Goal: Task Accomplishment & Management: Use online tool/utility

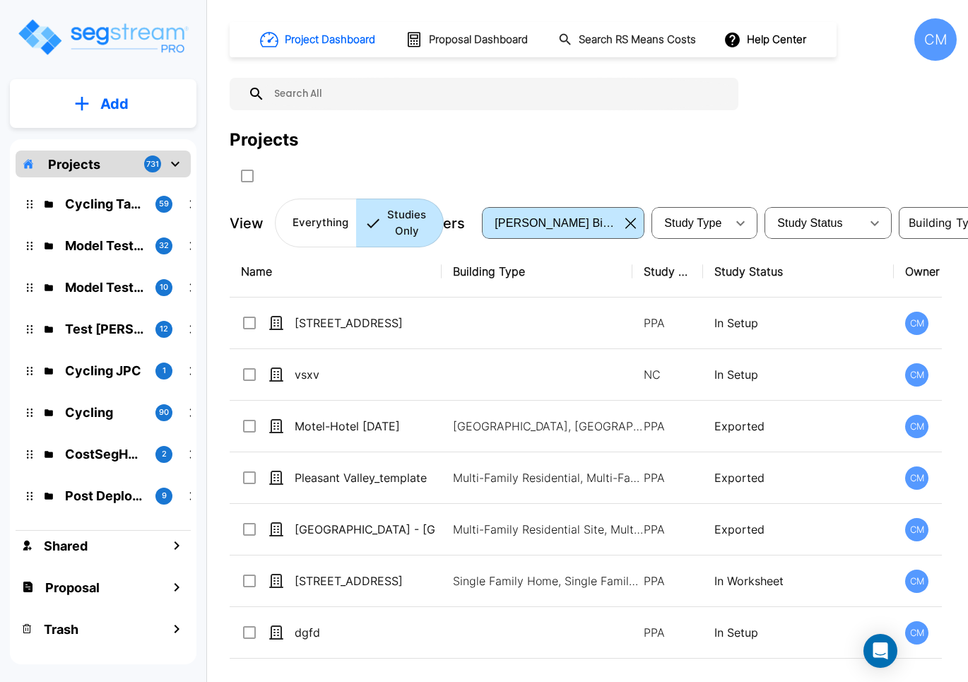
click at [569, 110] on div "Project Dashboard Proposal Dashboard Search RS Means Costs Help Center CM Proje…" at bounding box center [593, 132] width 727 height 229
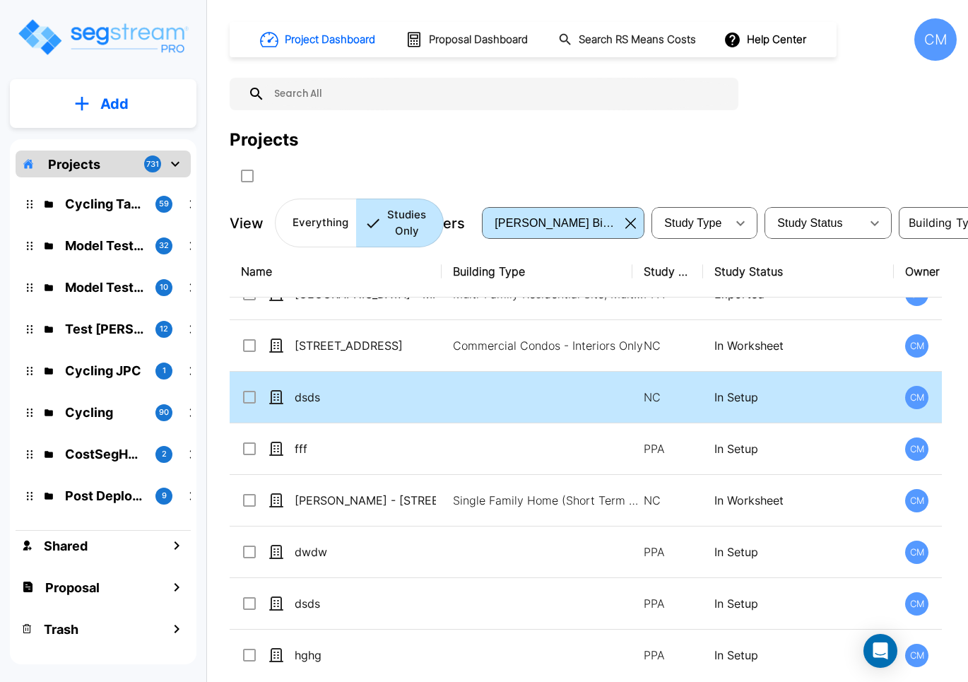
scroll to position [353, 0]
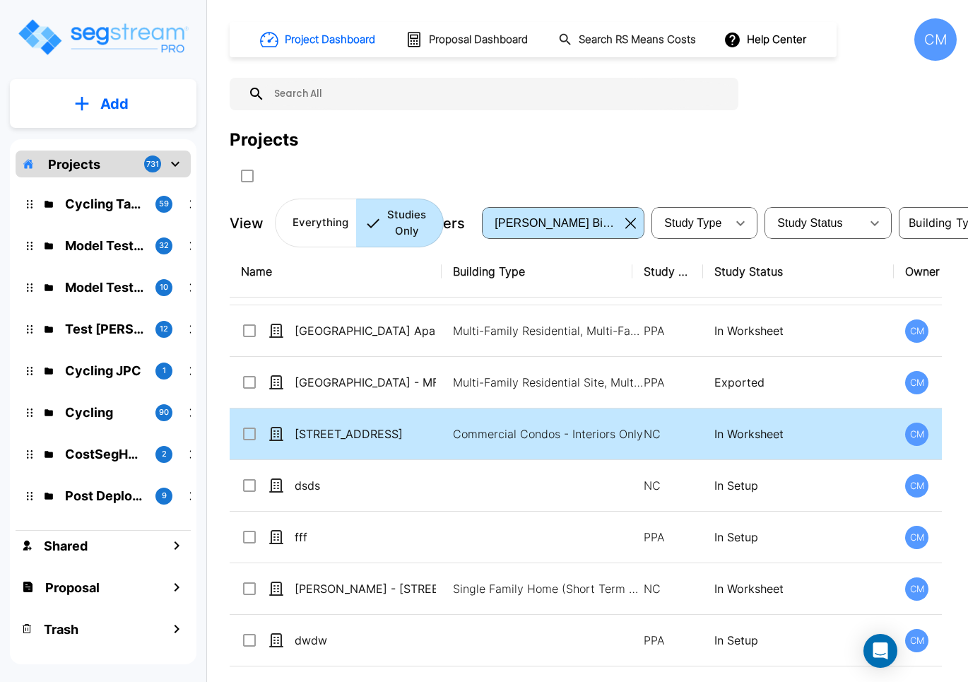
click at [344, 428] on p "[STREET_ADDRESS]" at bounding box center [365, 433] width 141 height 17
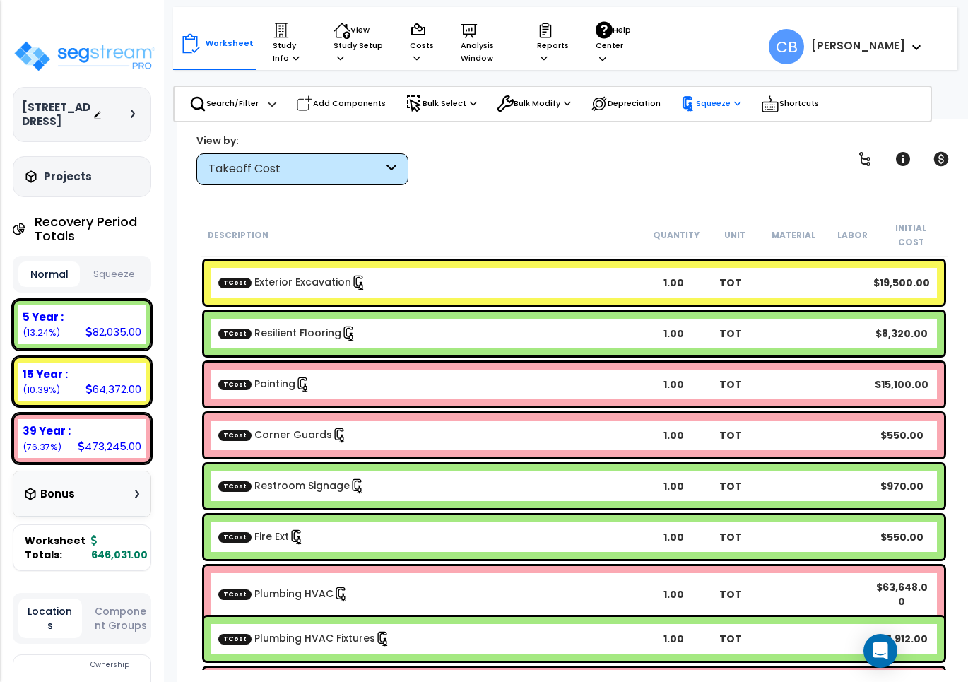
click at [736, 103] on p "Squeeze" at bounding box center [710, 104] width 61 height 16
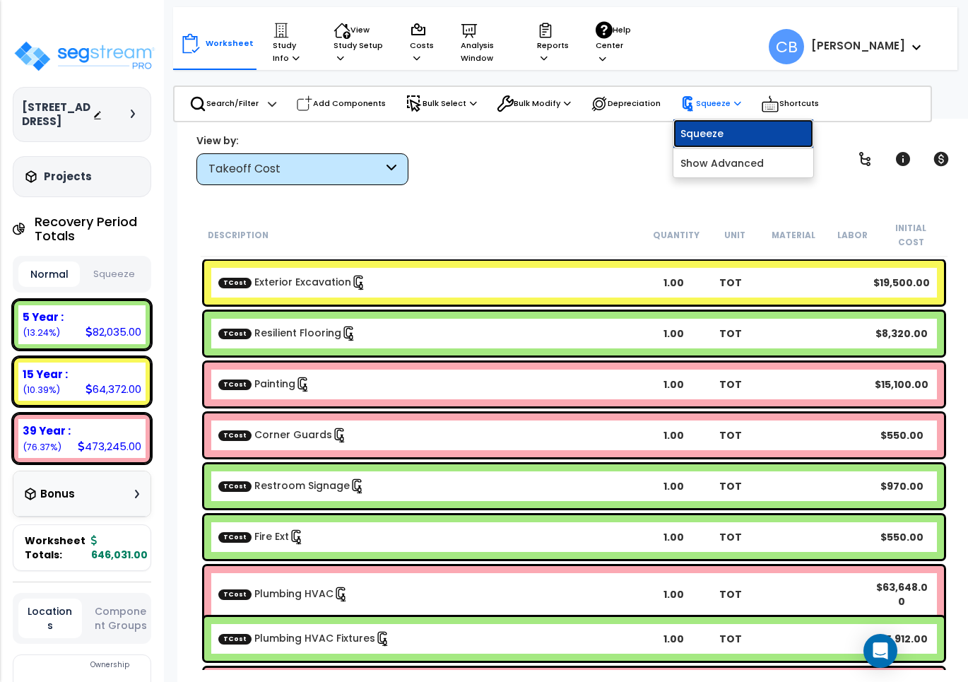
click at [729, 143] on link "Squeeze" at bounding box center [743, 133] width 140 height 28
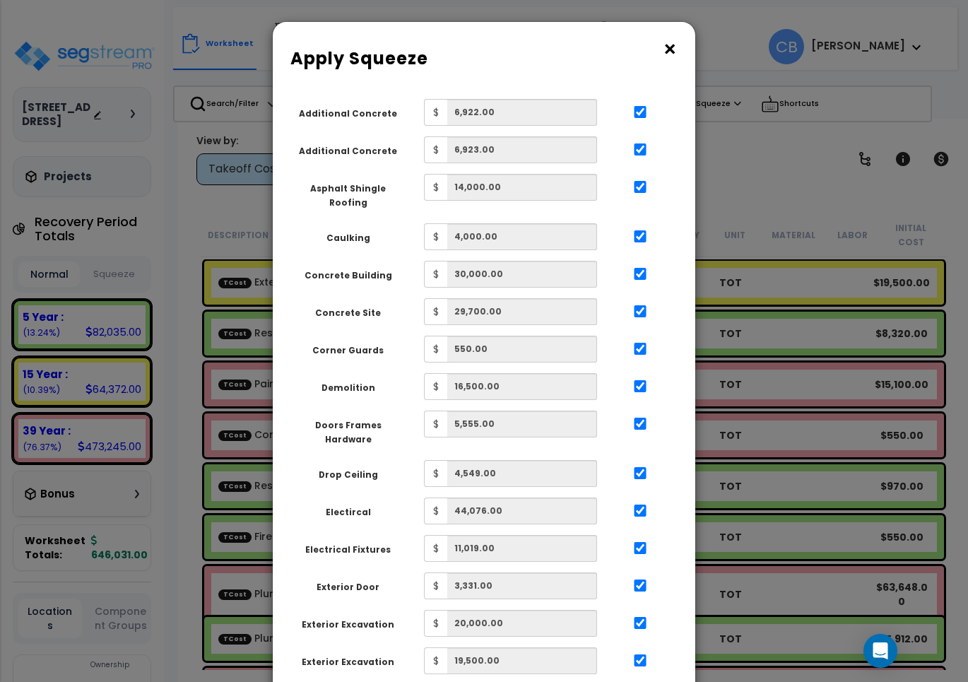
click at [670, 40] on button "×" at bounding box center [670, 49] width 16 height 23
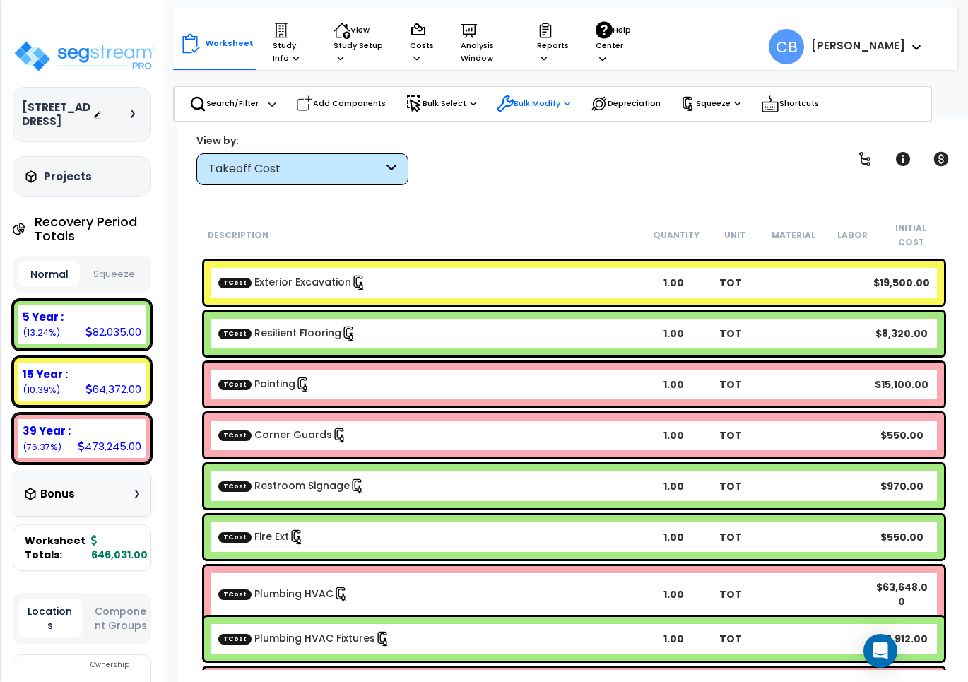
click at [509, 98] on icon at bounding box center [505, 103] width 17 height 17
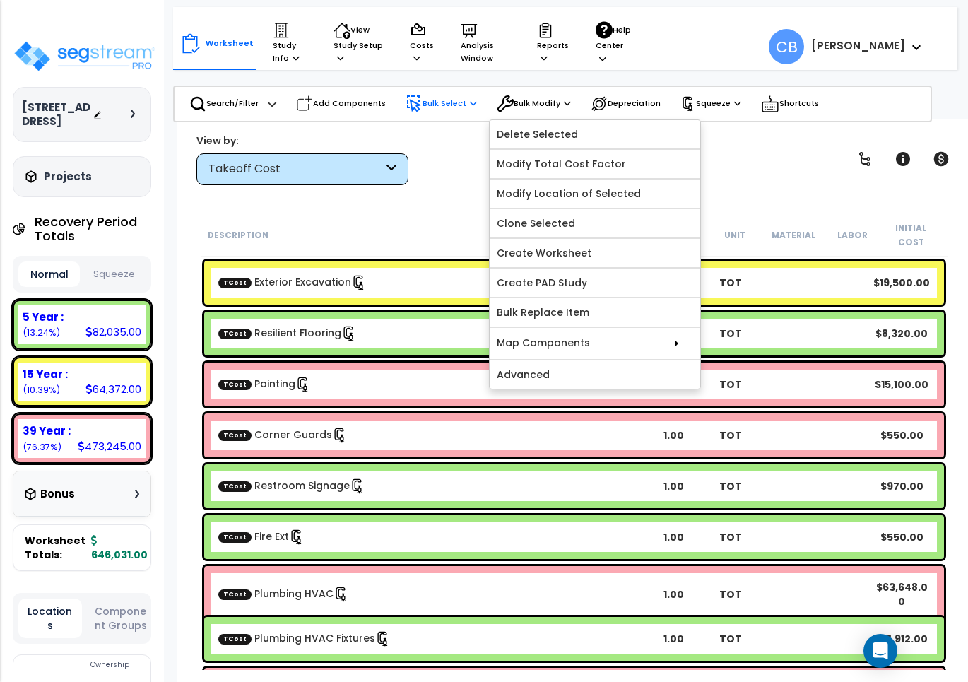
click at [445, 101] on p "Bulk Select" at bounding box center [441, 103] width 71 height 17
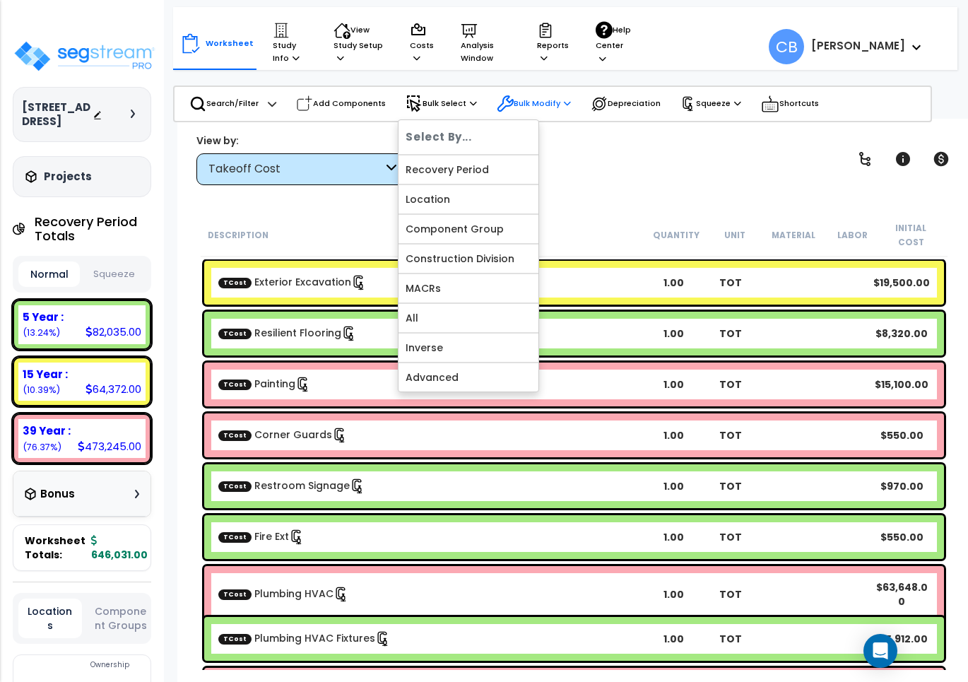
click at [536, 115] on div "Bulk Modify" at bounding box center [534, 103] width 74 height 31
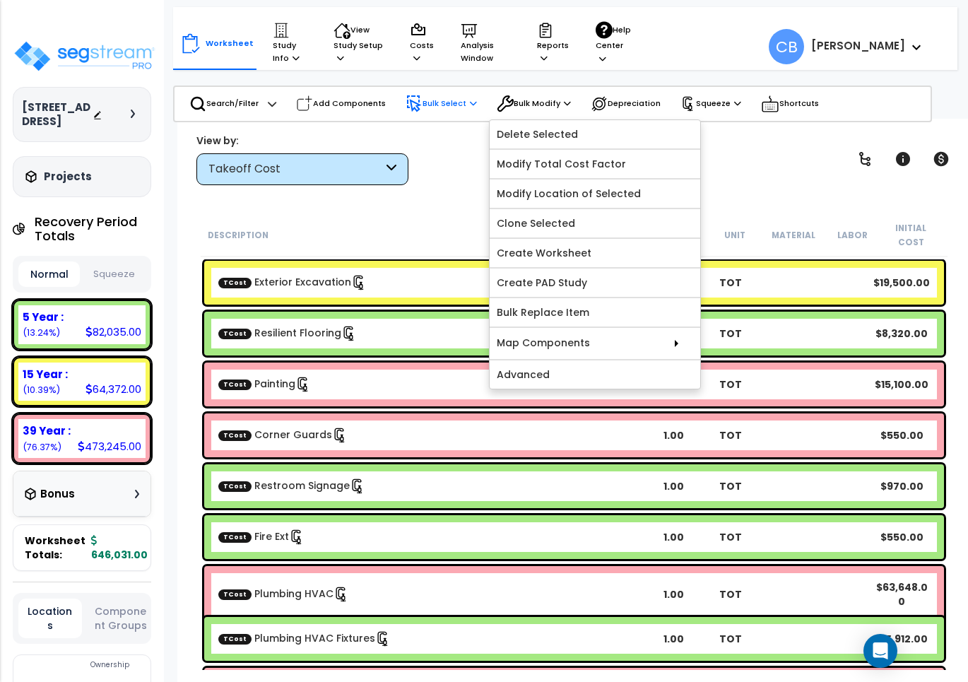
click at [426, 99] on p "Bulk Select" at bounding box center [441, 103] width 71 height 17
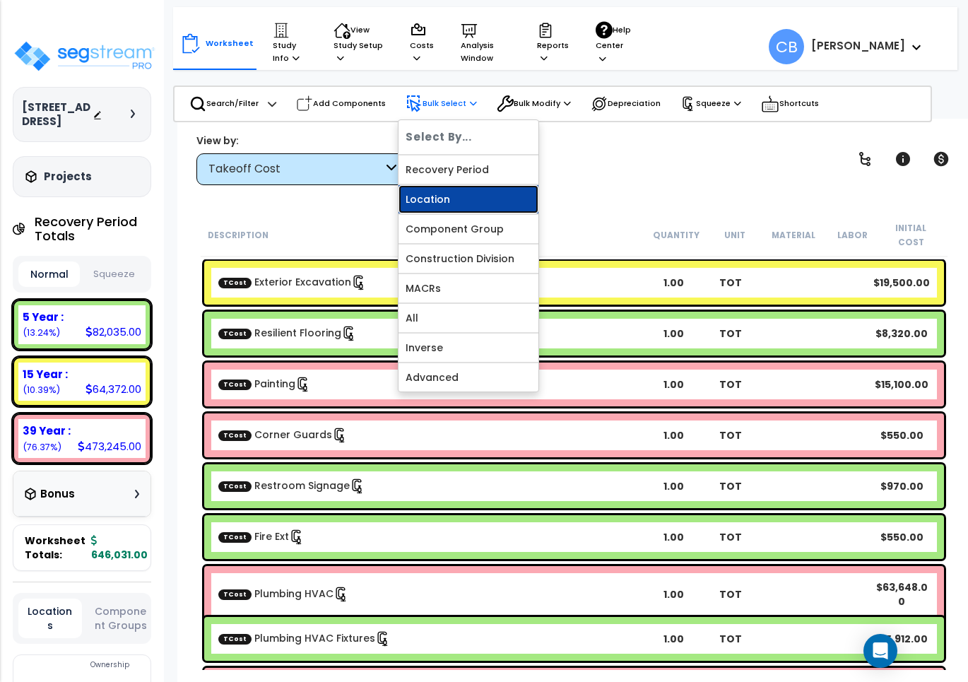
click at [431, 185] on link "Location" at bounding box center [468, 199] width 140 height 28
select select
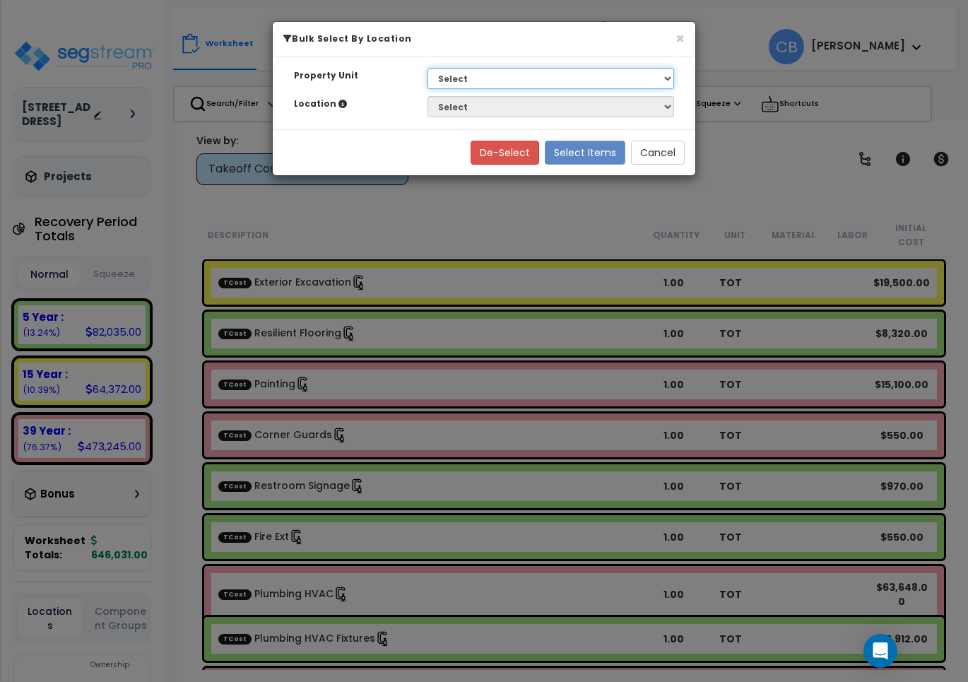
drag, startPoint x: 506, startPoint y: 75, endPoint x: 495, endPoint y: 86, distance: 16.0
click at [506, 75] on select "Select 109 E 9th St N" at bounding box center [550, 78] width 247 height 21
select select "173190"
click at [427, 68] on select "Select 109 E 9th St N" at bounding box center [550, 78] width 247 height 21
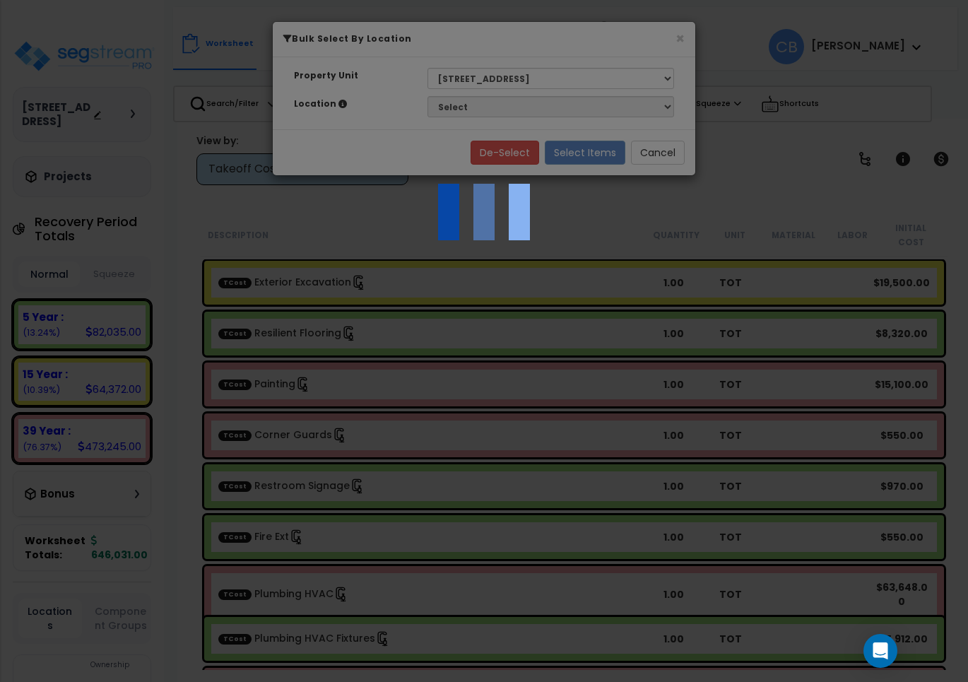
click at [463, 107] on div at bounding box center [484, 341] width 968 height 682
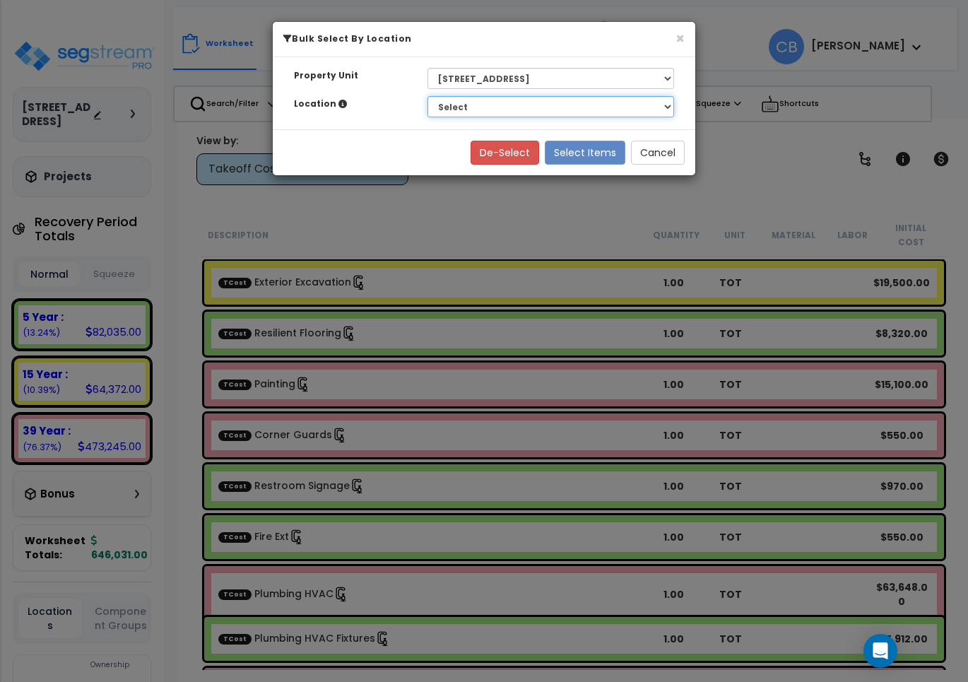
click at [460, 111] on select "Select Wahpeton Family Dentistry" at bounding box center [550, 106] width 247 height 21
select select "32015"
click at [427, 96] on select "Select Wahpeton Family Dentistry" at bounding box center [550, 106] width 247 height 21
click at [604, 154] on button "Select Items" at bounding box center [585, 153] width 81 height 24
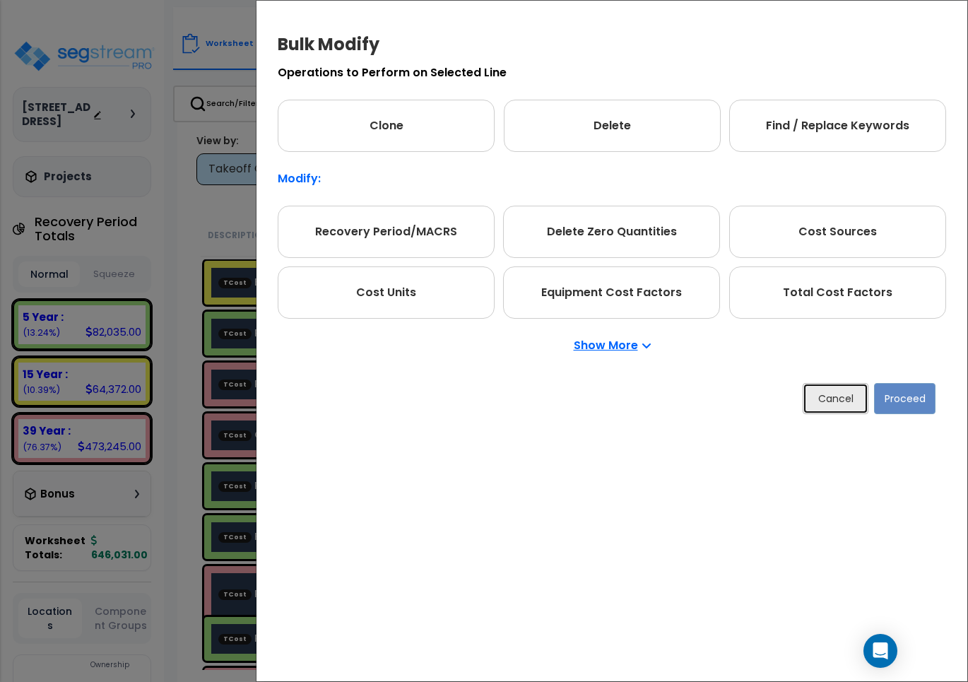
click at [820, 390] on button "Cancel" at bounding box center [836, 398] width 66 height 31
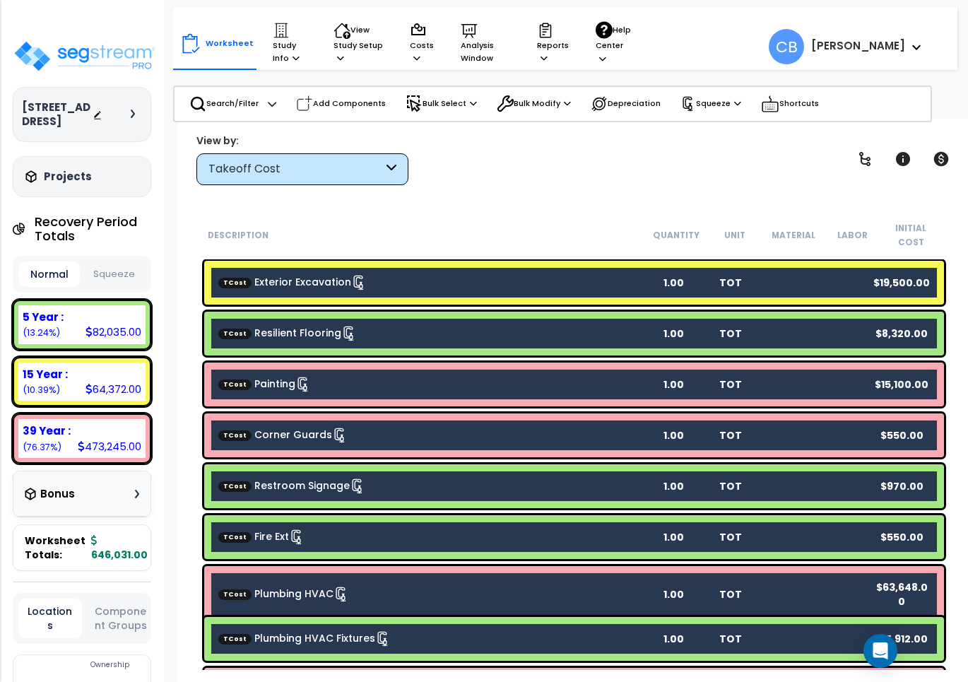
click at [228, 167] on div "Takeoff Cost" at bounding box center [295, 169] width 175 height 16
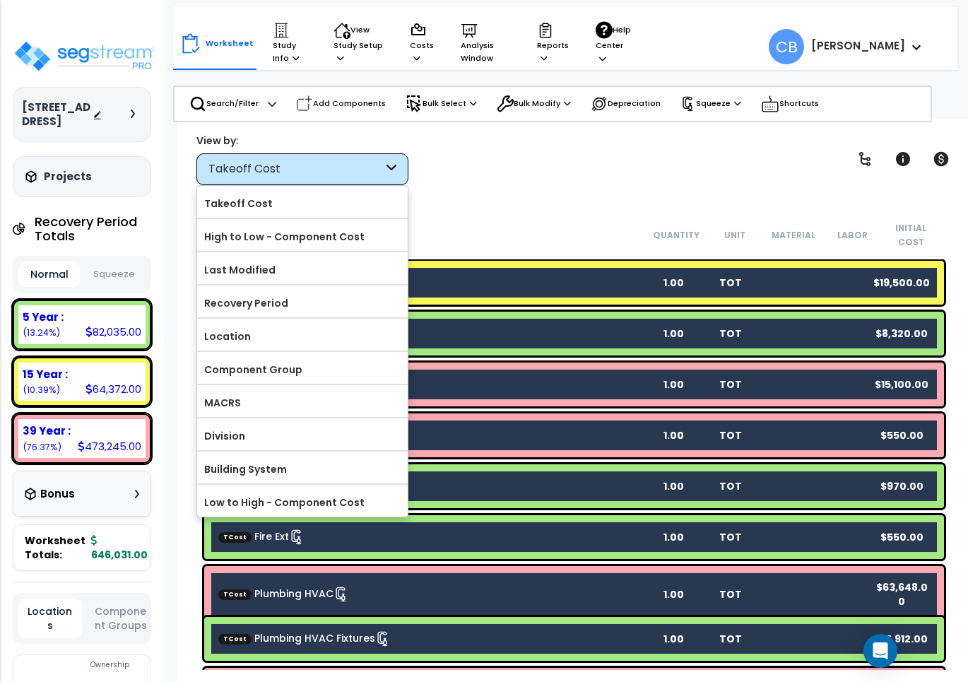
click at [557, 206] on div "Worksheet Study Info Study Setup Add Property Unit Template study Clone study CB" at bounding box center [573, 460] width 793 height 682
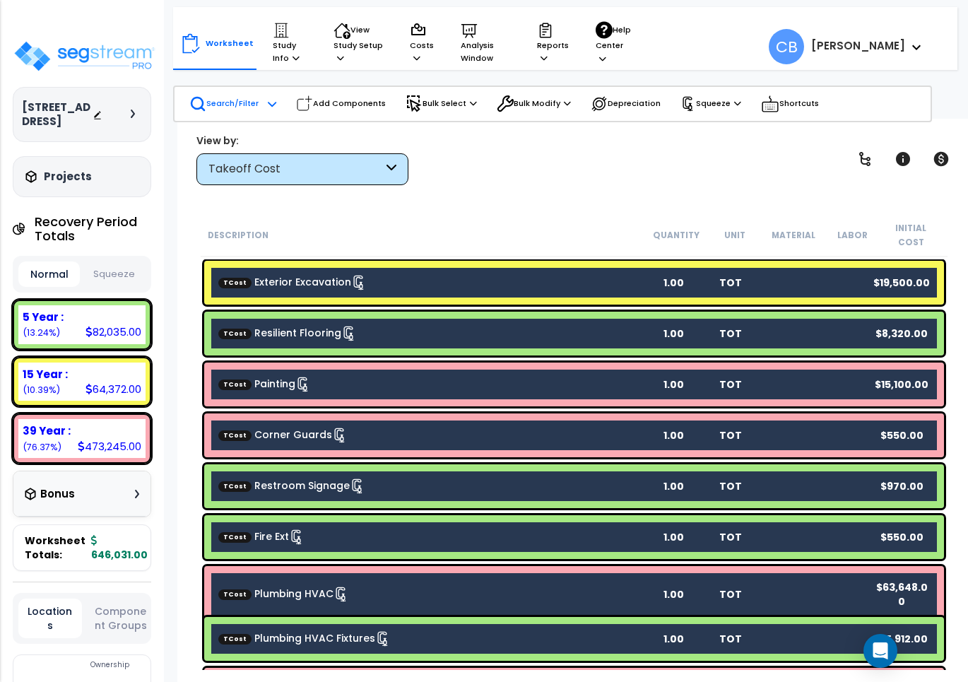
click at [225, 96] on p "Search/Filter" at bounding box center [223, 103] width 69 height 17
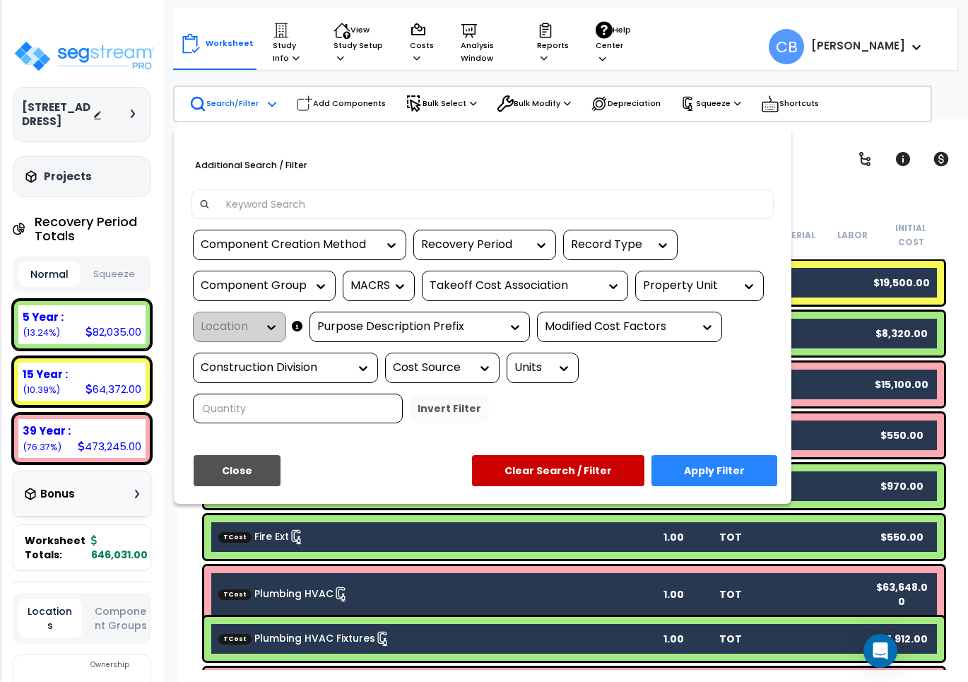
click at [479, 43] on div at bounding box center [484, 341] width 968 height 682
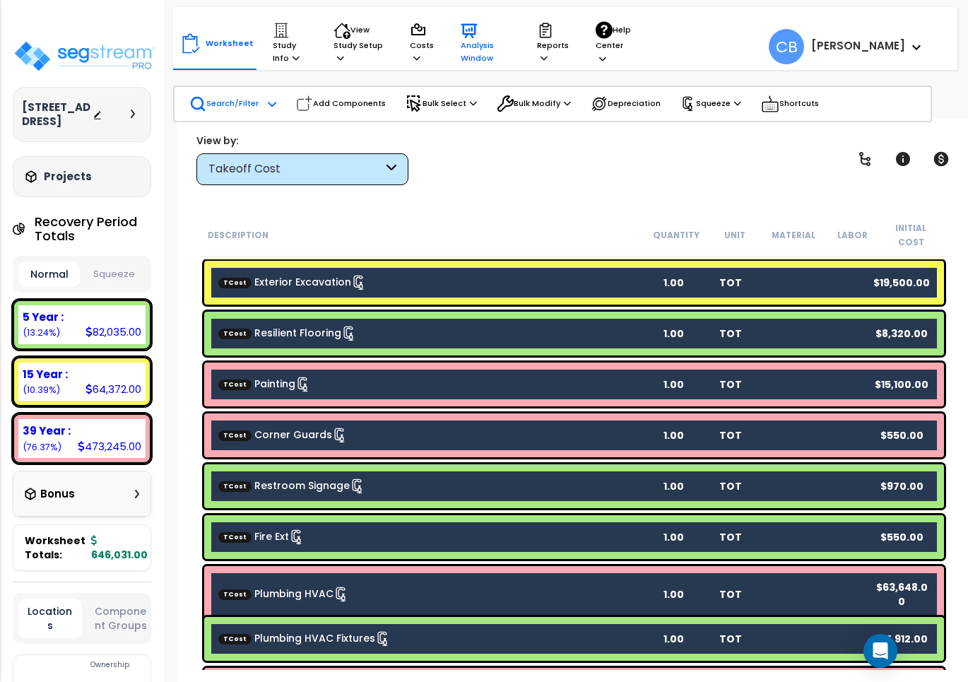
click at [478, 43] on p "Analysis Window" at bounding box center [485, 43] width 49 height 43
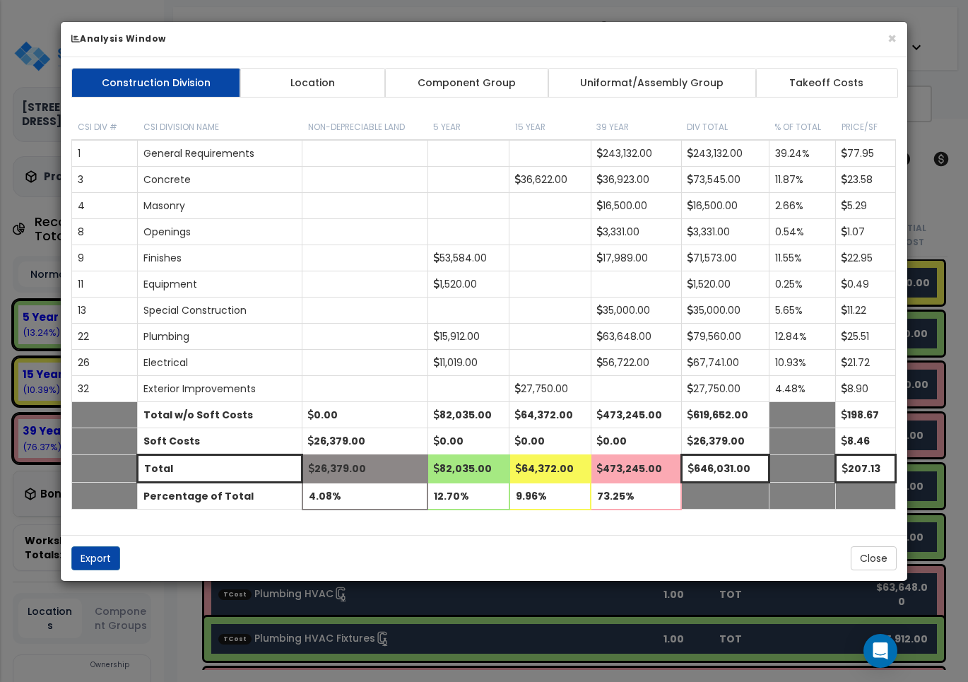
click at [897, 37] on div "× Analysis Window" at bounding box center [484, 39] width 846 height 35
click at [888, 41] on button "×" at bounding box center [891, 38] width 9 height 15
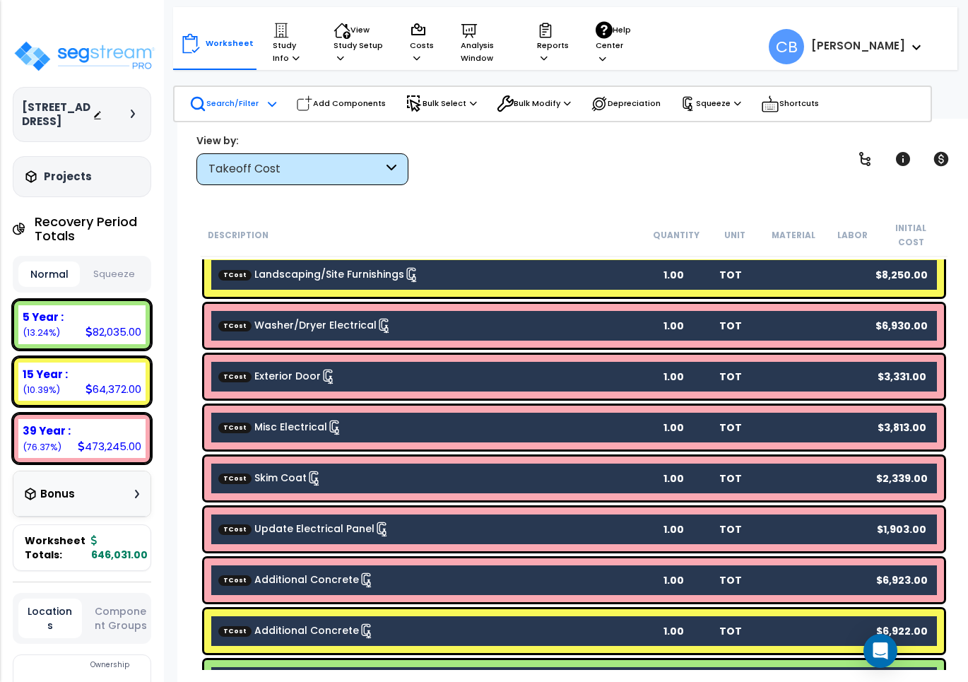
scroll to position [795, 0]
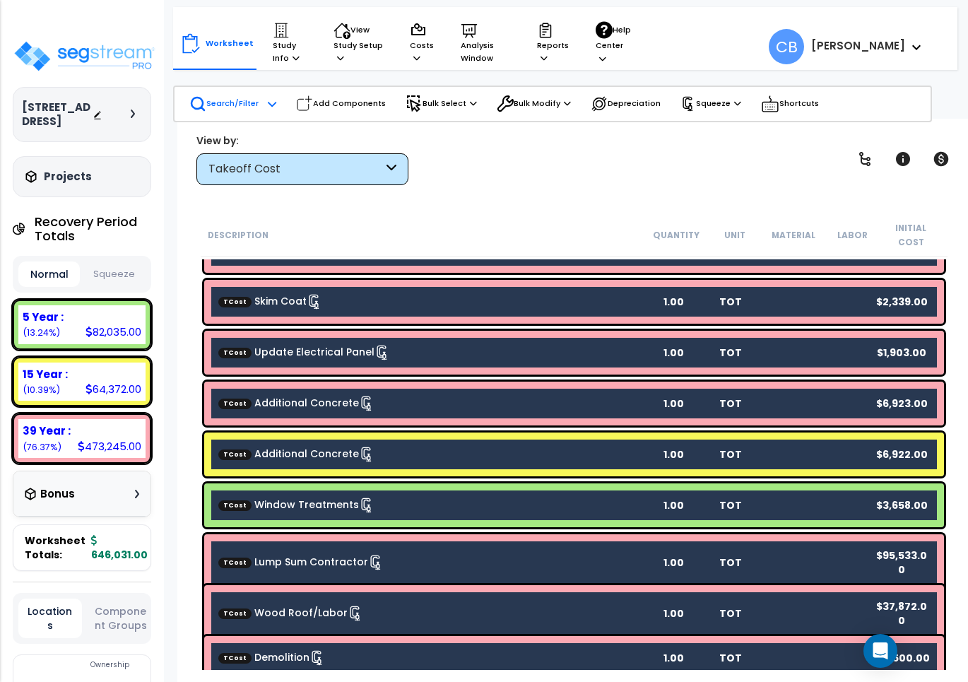
click at [517, 345] on b "TCost Update Electrical Panel" at bounding box center [431, 353] width 427 height 16
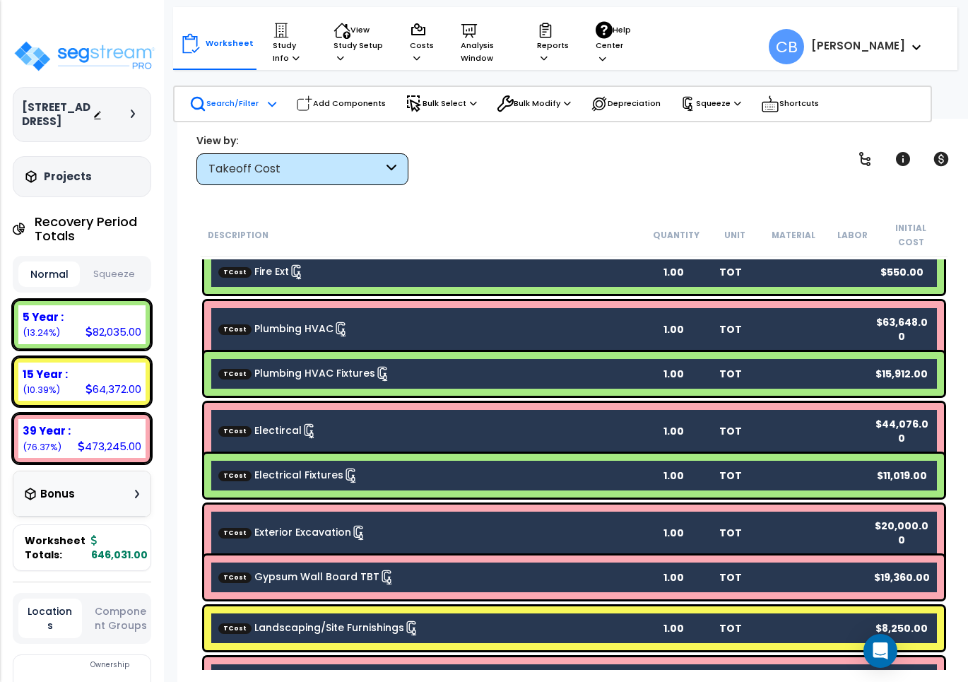
scroll to position [177, 0]
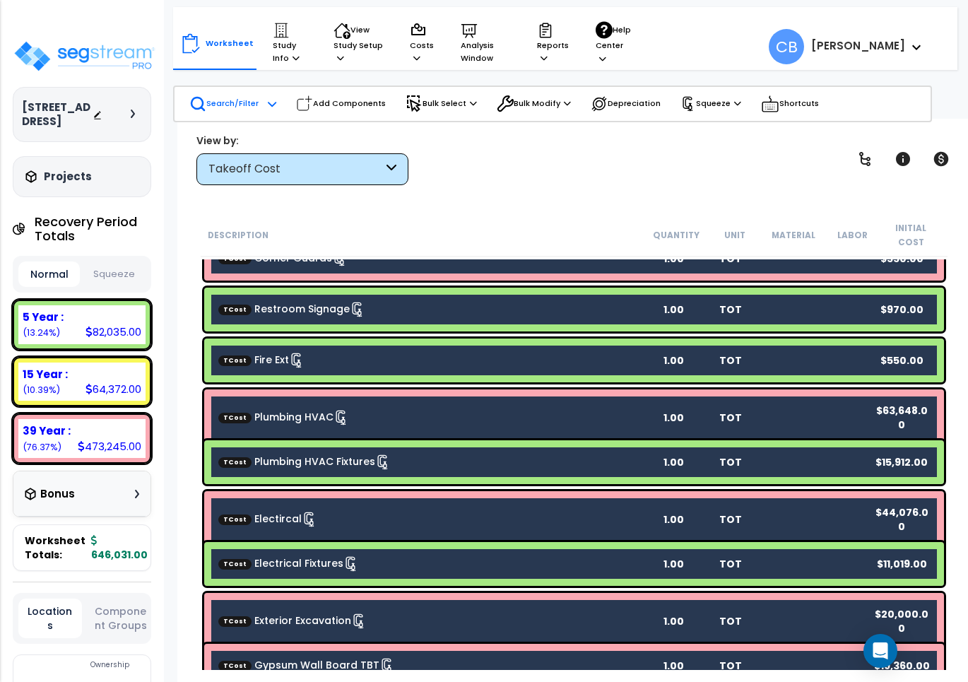
click at [631, 172] on div "View by: Takeoff Cost Takeoff Cost" at bounding box center [573, 159] width 765 height 52
click at [636, 440] on div "TCost Plumbing HVAC Fixtures 1.00 TOT $15,912.00" at bounding box center [574, 462] width 740 height 44
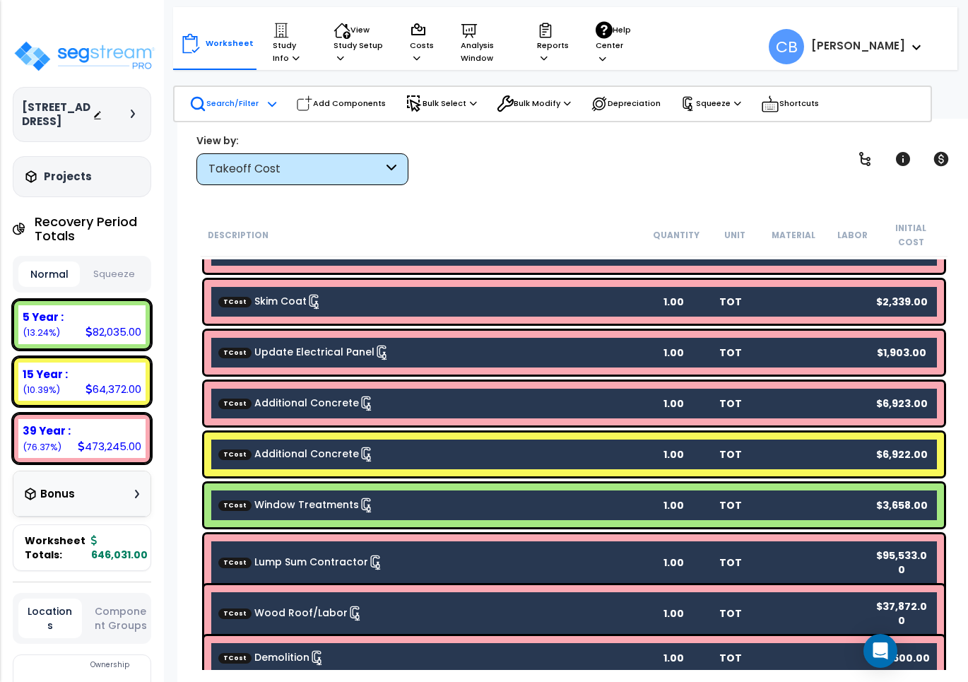
click at [390, 450] on div "TCost Additional Concrete 1.00 TOT $6,922.00" at bounding box center [574, 454] width 740 height 44
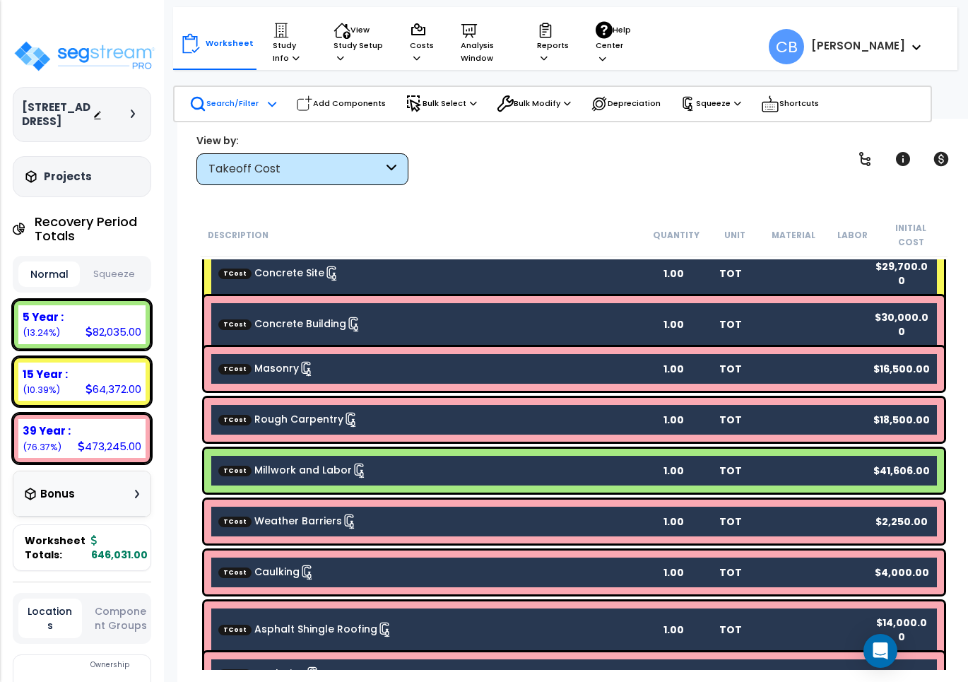
click at [371, 429] on div "TCost Rough Carpentry 1.00 TOT $18,500.00" at bounding box center [574, 419] width 747 height 51
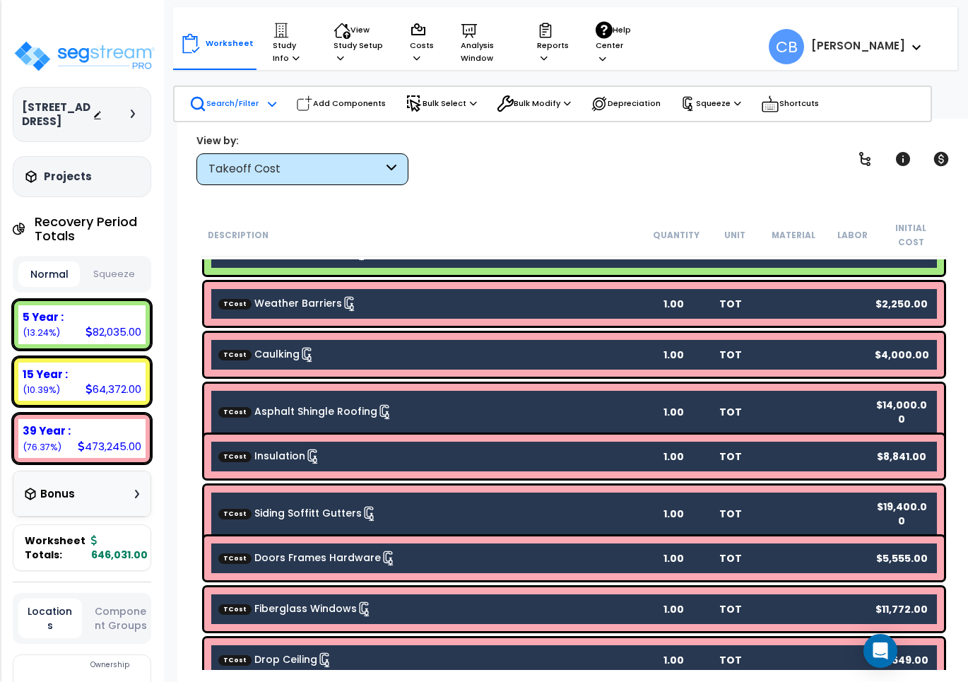
scroll to position [61, 0]
click at [432, 566] on div "TCost Doors Frames Hardware 1.00 TOT $5,555.00" at bounding box center [574, 558] width 747 height 51
click at [435, 601] on b "TCost Fiberglass Windows" at bounding box center [431, 609] width 427 height 16
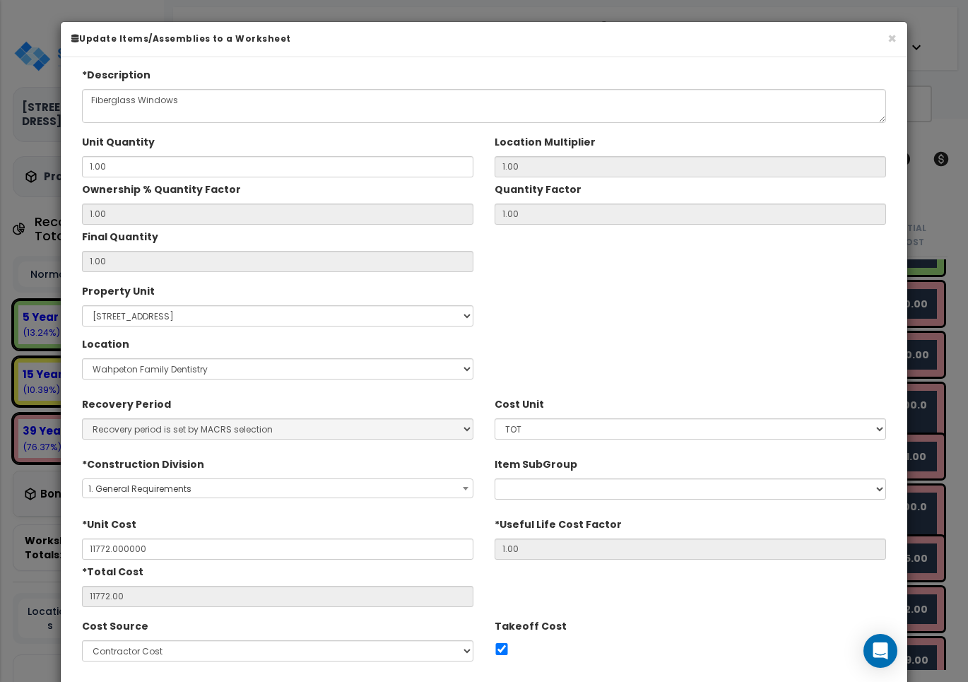
type input "$11,772.00"
click at [894, 37] on button "×" at bounding box center [891, 38] width 9 height 15
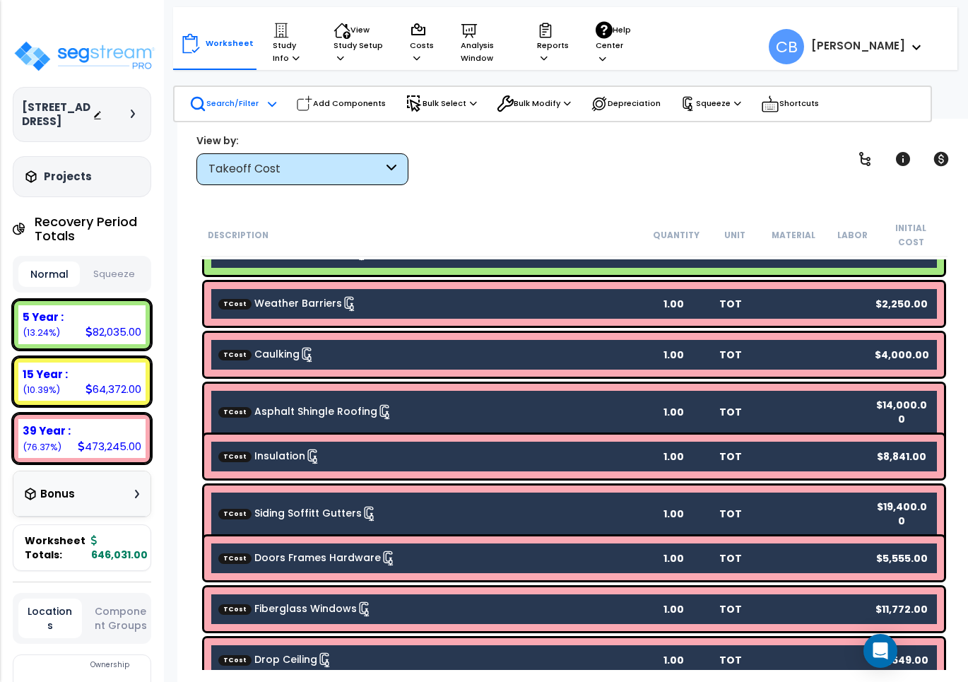
click at [558, 485] on div "TCost Siding Soffitt Gutters 1.00 TOT $19,400.00" at bounding box center [574, 513] width 740 height 57
click at [560, 485] on div "TCost Siding Soffitt Gutters 1.00 TOT $19,400.00" at bounding box center [574, 513] width 740 height 57
click at [443, 357] on div "TCost Caulking 1.00 TOT $4,000.00" at bounding box center [574, 355] width 740 height 44
click at [422, 347] on b "TCost Caulking" at bounding box center [431, 355] width 427 height 16
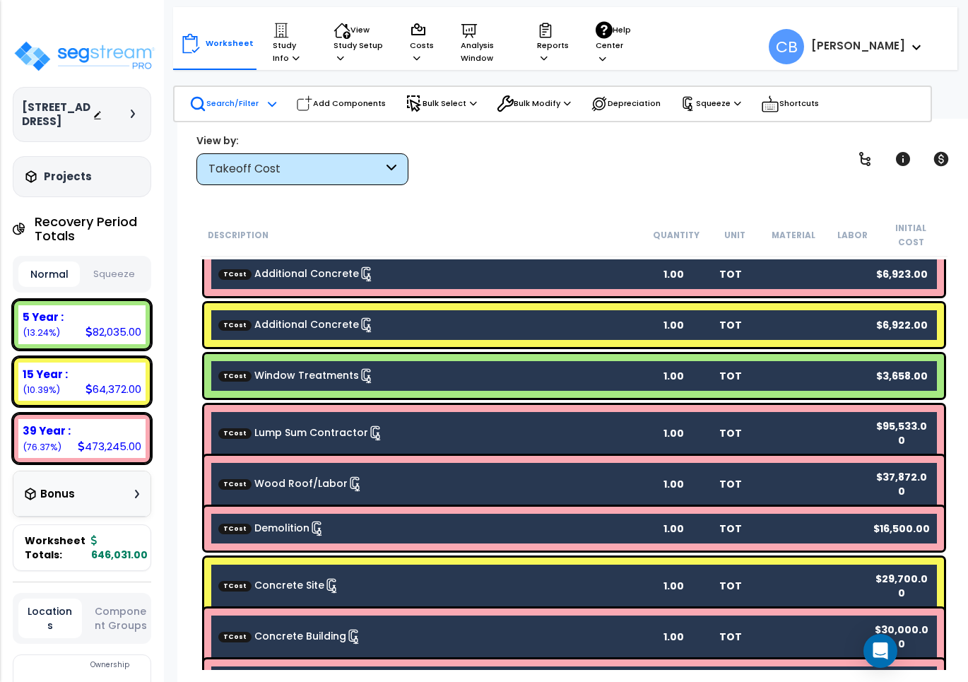
click at [570, 354] on div "TCost Window Treatments 1.00 TOT $3,658.00" at bounding box center [574, 376] width 740 height 44
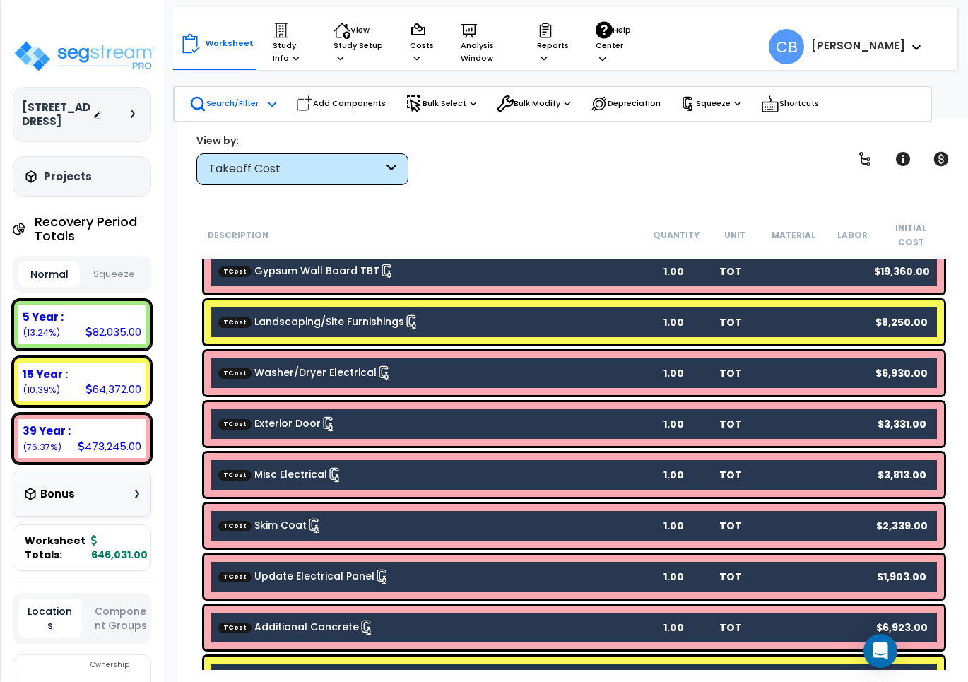
click at [570, 351] on div "TCost Washer/Dryer Electrical 1.00 TOT $6,930.00" at bounding box center [574, 373] width 740 height 44
click at [569, 351] on div "TCost Washer/Dryer Electrical 1.00 TOT $6,930.00" at bounding box center [574, 373] width 740 height 44
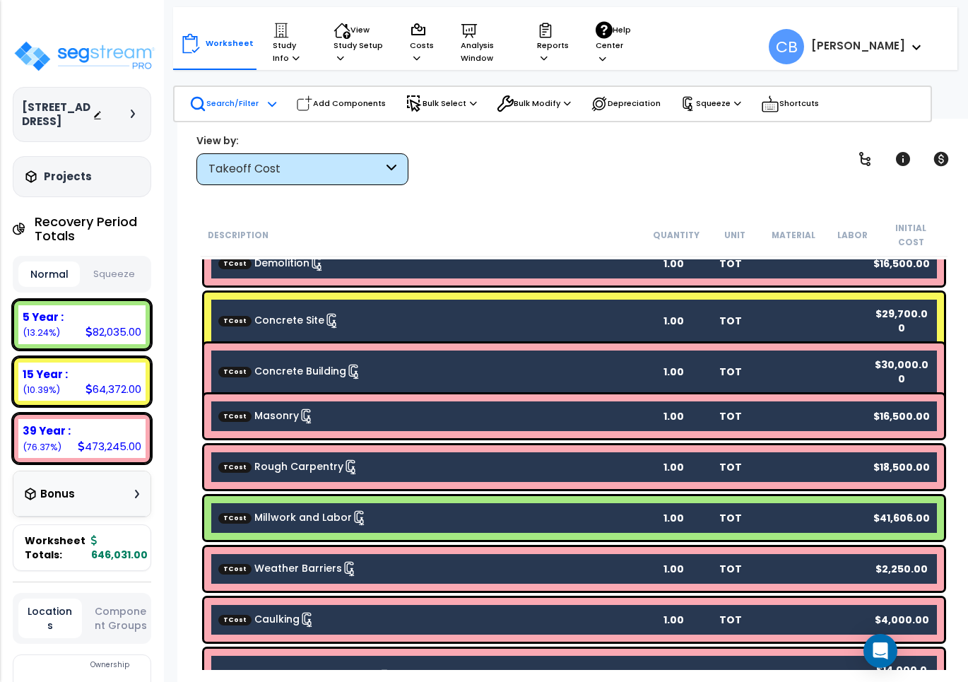
scroll to position [1454, 0]
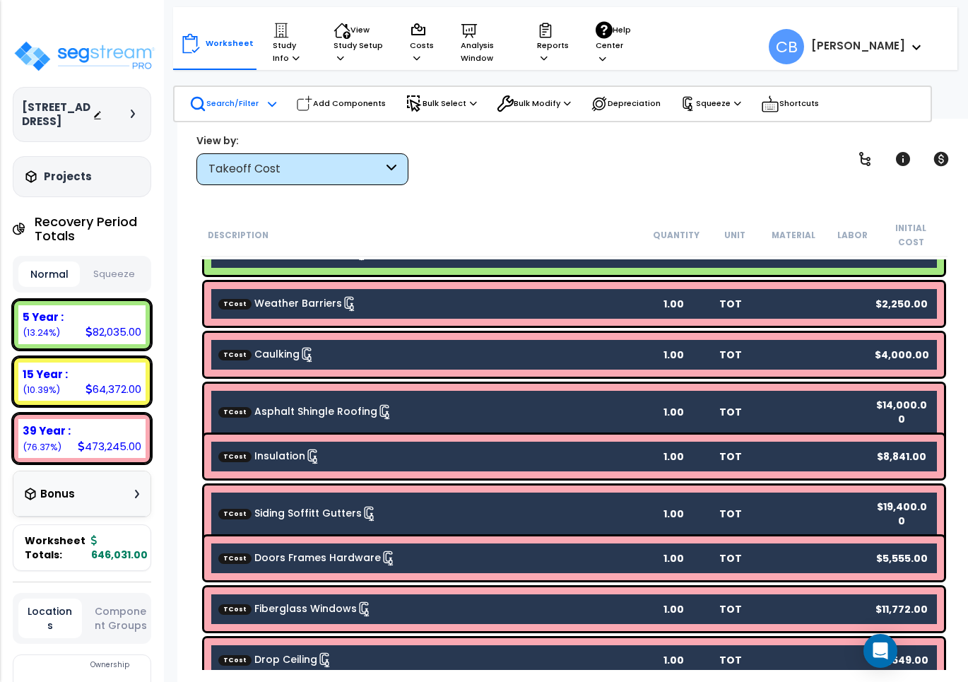
click at [576, 482] on div "TCost Siding Soffitt Gutters 1.00 TOT $19,400.00" at bounding box center [574, 514] width 747 height 64
click at [541, 355] on div "TCost Caulking 1.00 TOT $4,000.00" at bounding box center [574, 355] width 740 height 44
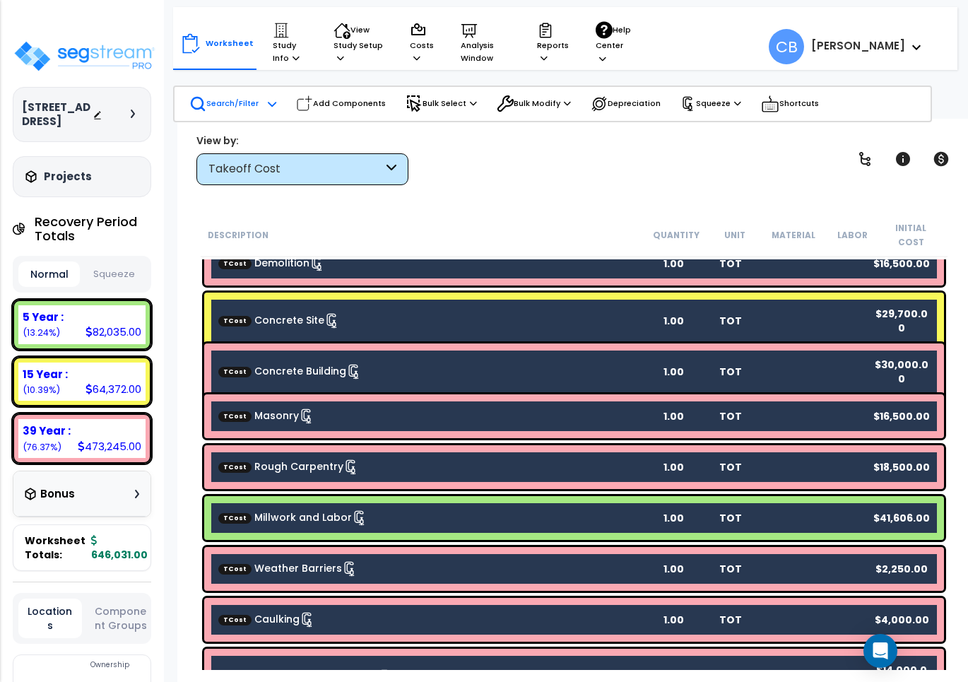
click at [539, 364] on b "TCost Concrete Building" at bounding box center [431, 372] width 427 height 16
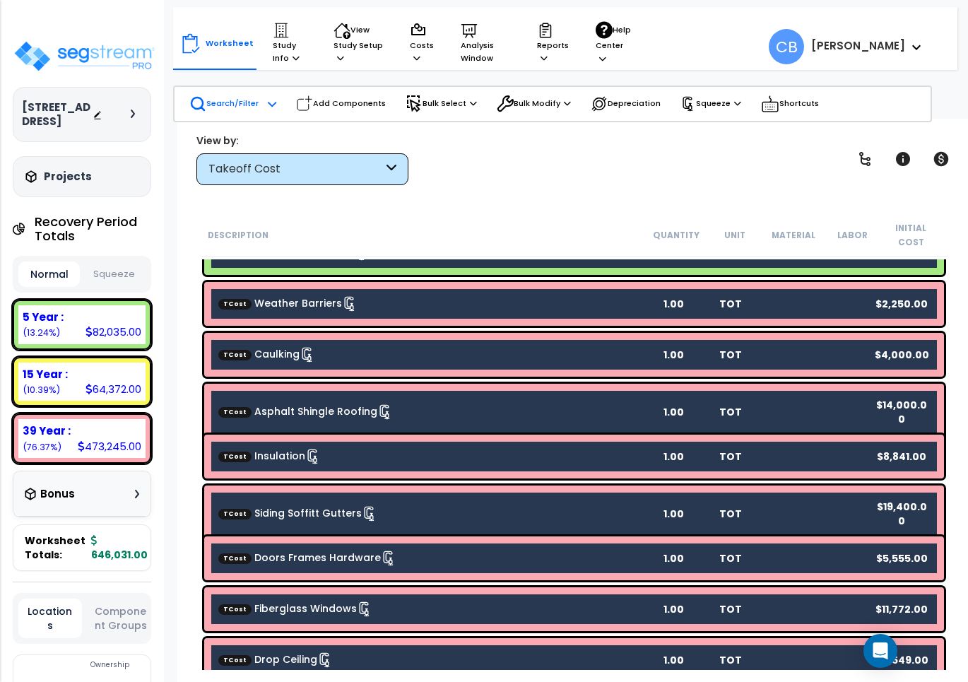
click at [602, 550] on b "TCost Doors Frames Hardware" at bounding box center [431, 558] width 427 height 16
click at [331, 435] on div "TCost Insulation 1.00 TOT $8,841.00" at bounding box center [574, 457] width 740 height 44
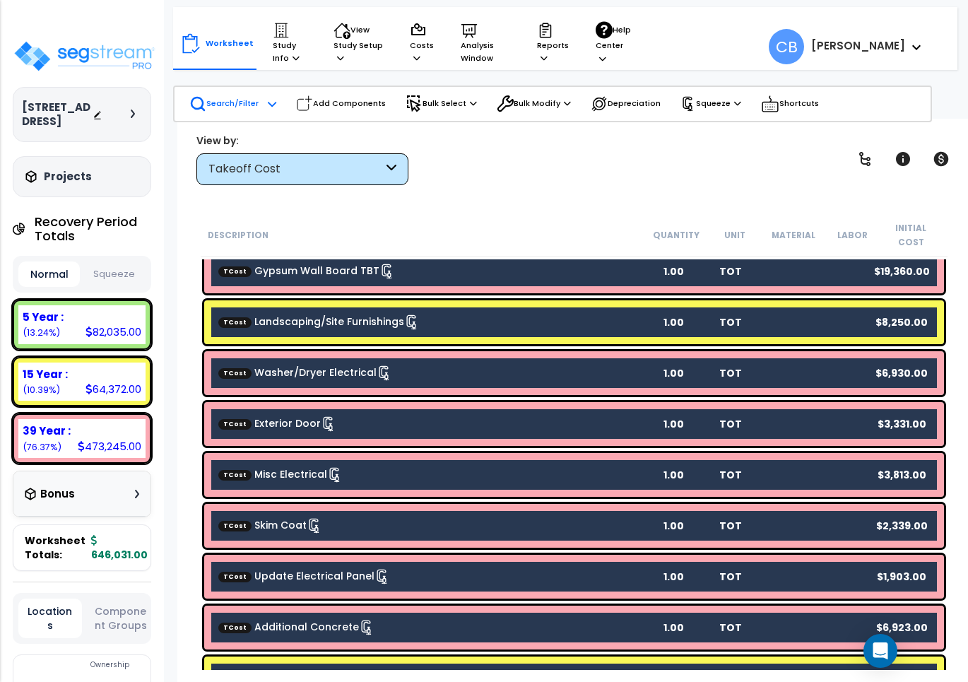
click at [375, 420] on div "TCost Exterior Door 1.00 TOT $3,331.00" at bounding box center [574, 424] width 740 height 44
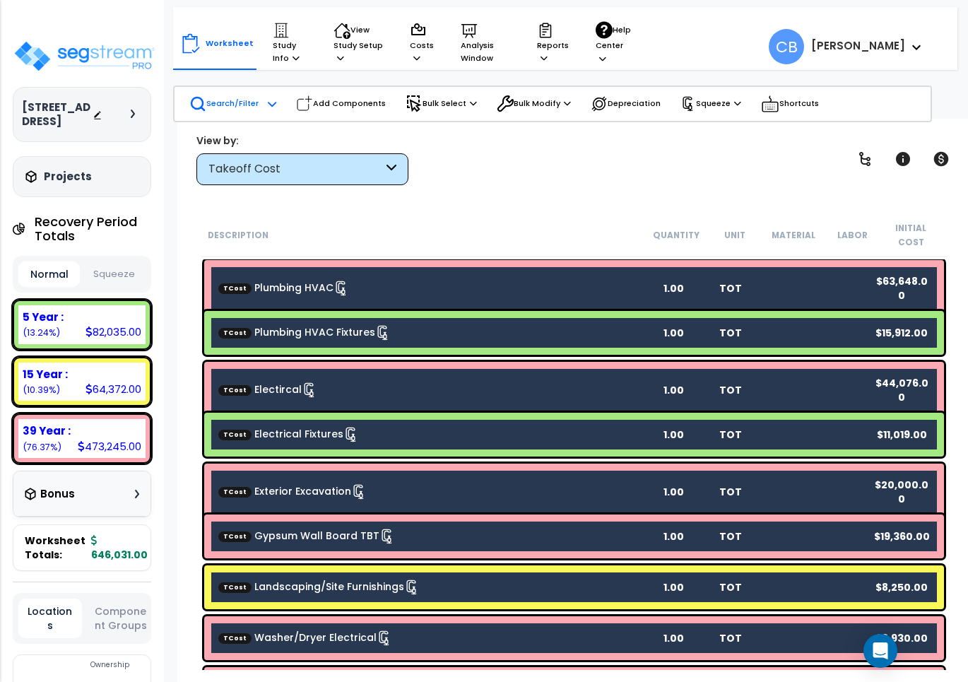
click at [375, 427] on b "TCost Electrical Fixtures" at bounding box center [431, 435] width 427 height 16
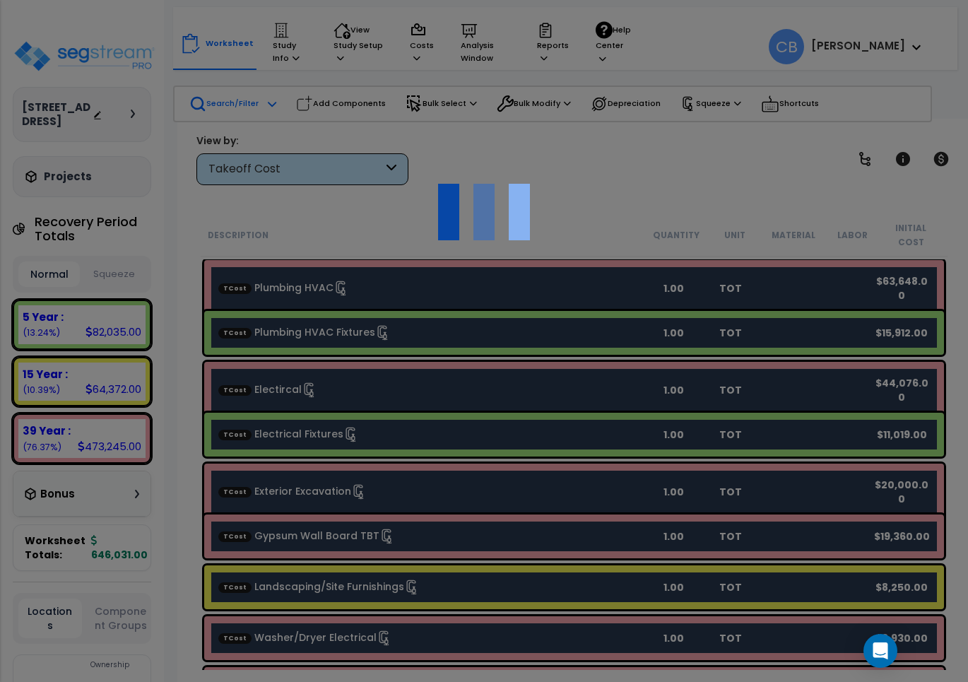
scroll to position [41, 0]
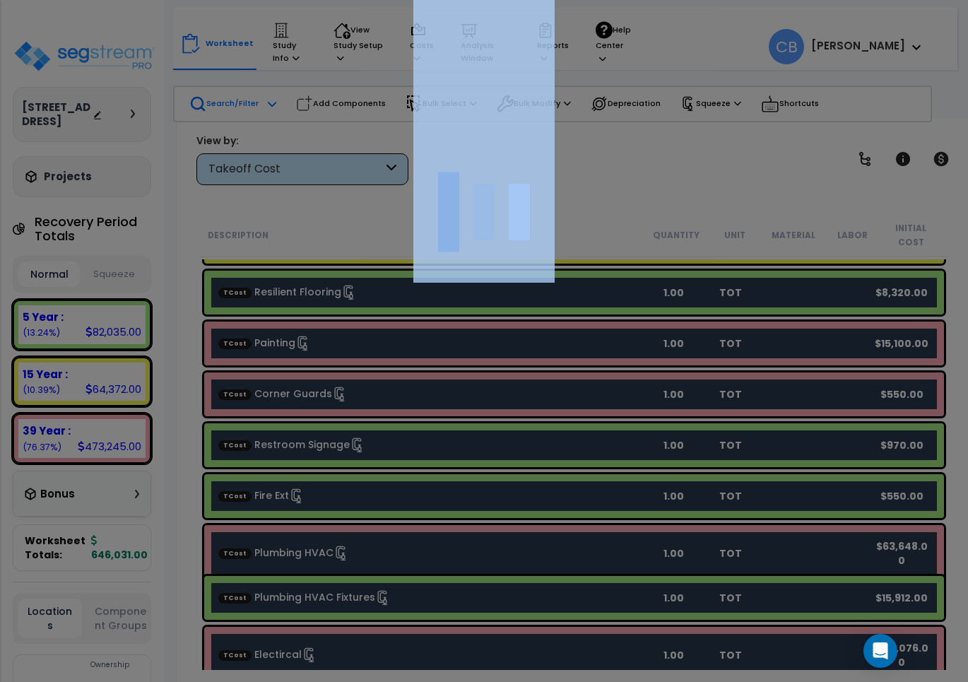
click at [375, 420] on div at bounding box center [484, 341] width 968 height 682
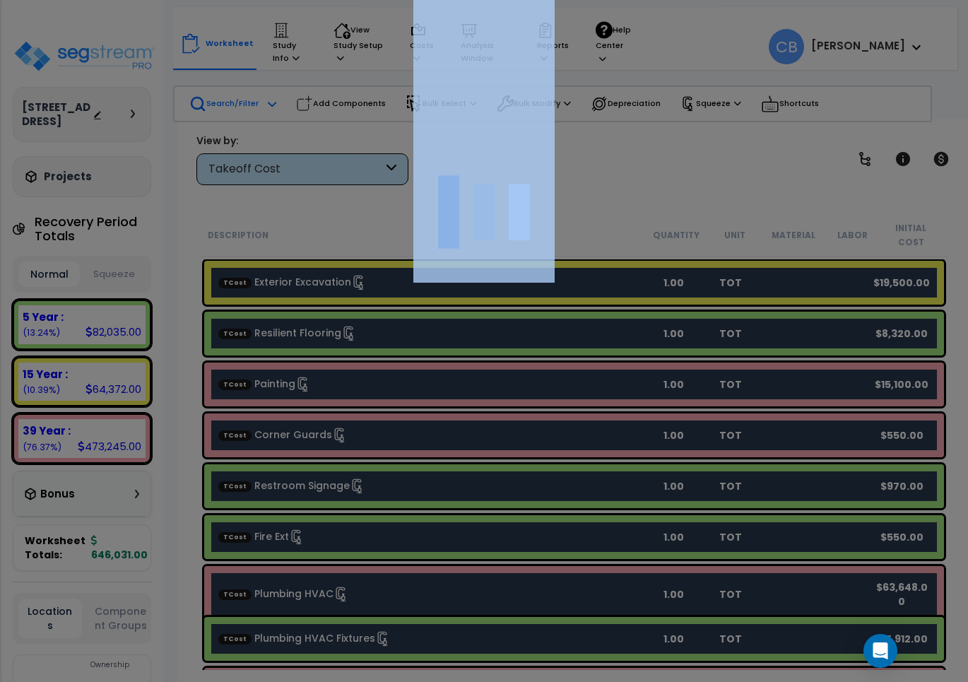
scroll to position [0, 0]
click at [375, 420] on div at bounding box center [484, 341] width 968 height 682
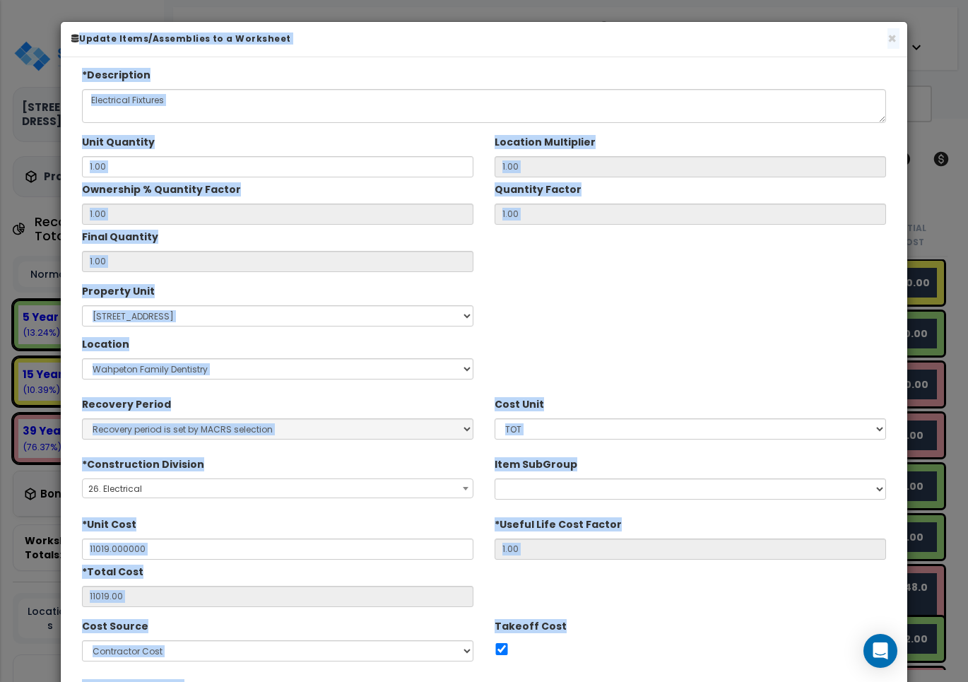
type input "$11,019.00"
click at [894, 35] on button "×" at bounding box center [891, 38] width 9 height 15
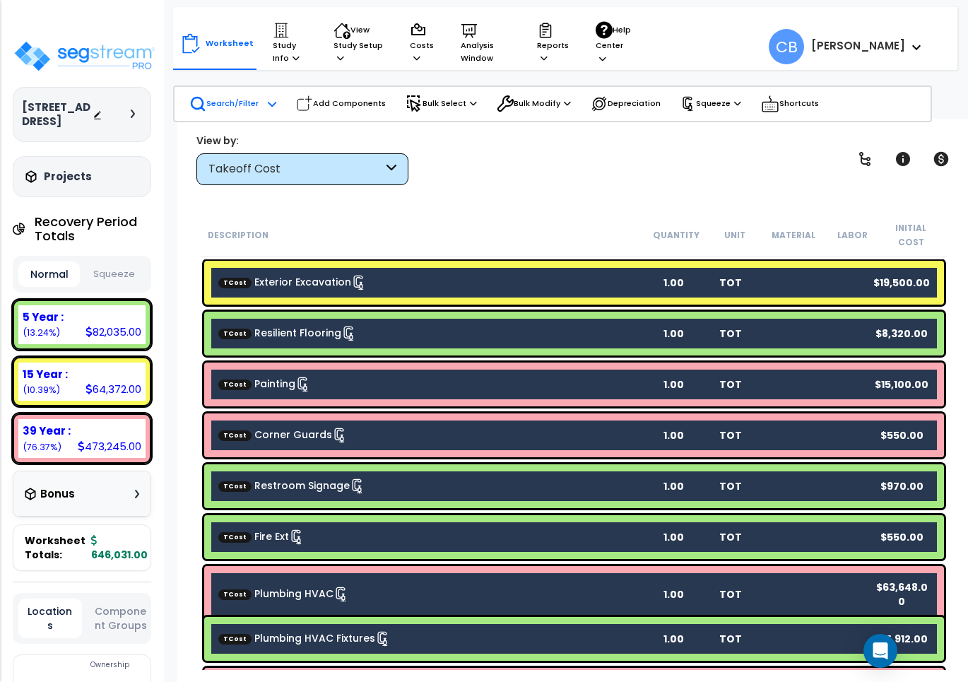
click at [485, 432] on div "TCost Corner Guards 1.00 TOT $550.00" at bounding box center [574, 435] width 740 height 44
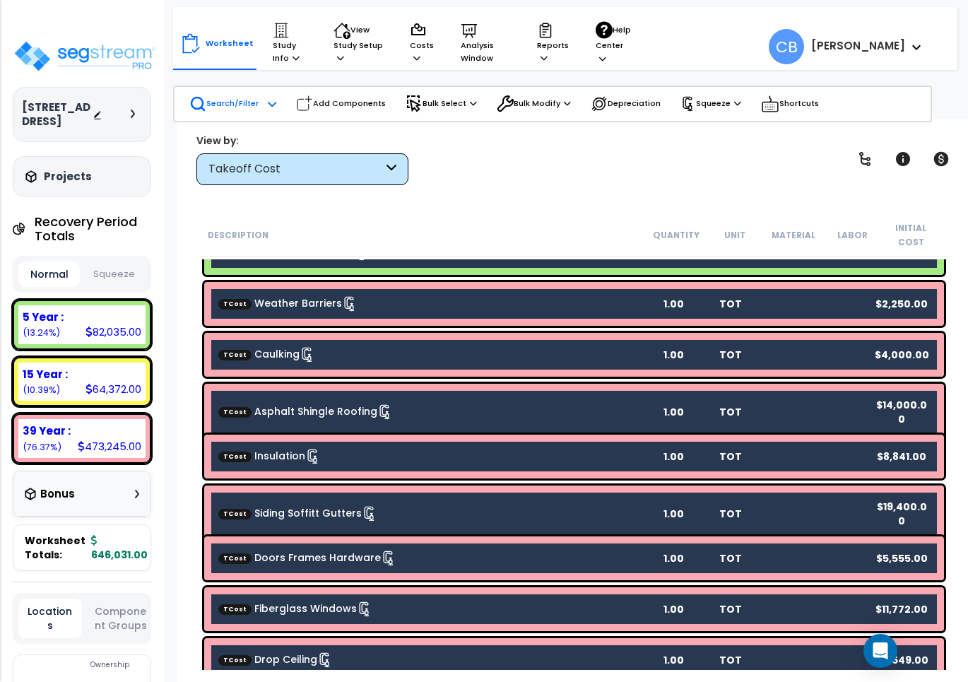
scroll to position [61, 0]
click at [627, 435] on div "TCost Insulation 1.00 TOT $8,841.00" at bounding box center [574, 457] width 740 height 44
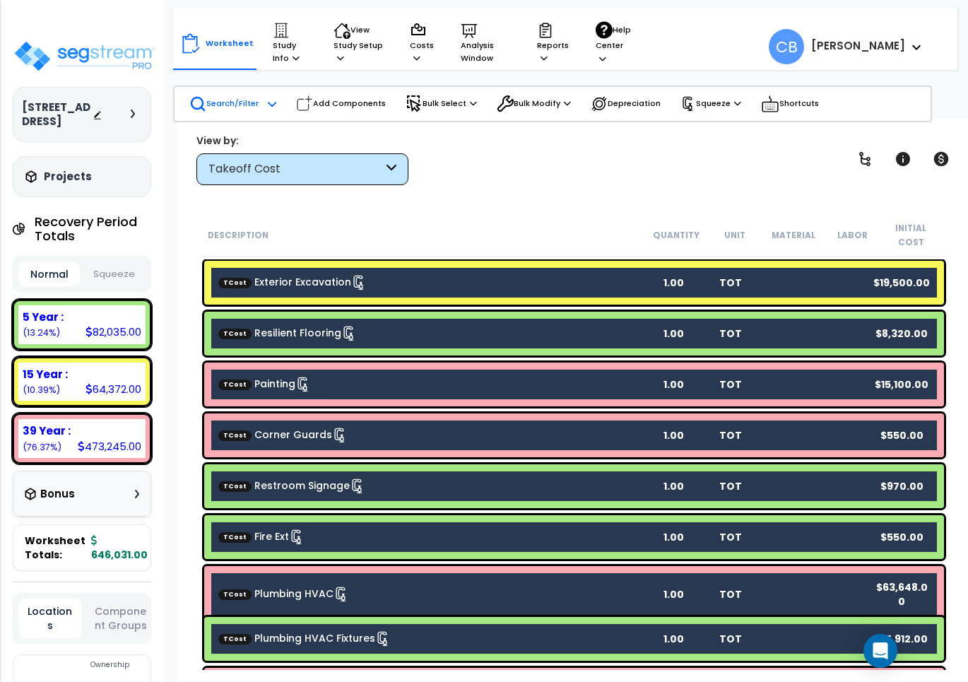
scroll to position [0, 0]
click at [382, 427] on b "TCost Corner Guards" at bounding box center [431, 435] width 427 height 16
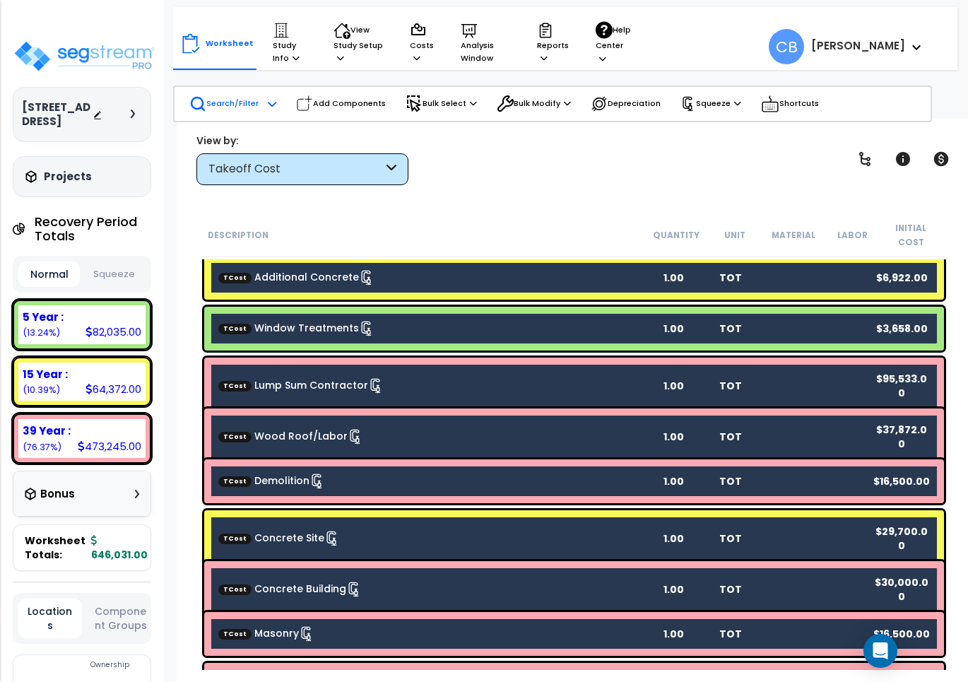
click at [540, 531] on b "TCost Concrete Site" at bounding box center [431, 539] width 427 height 16
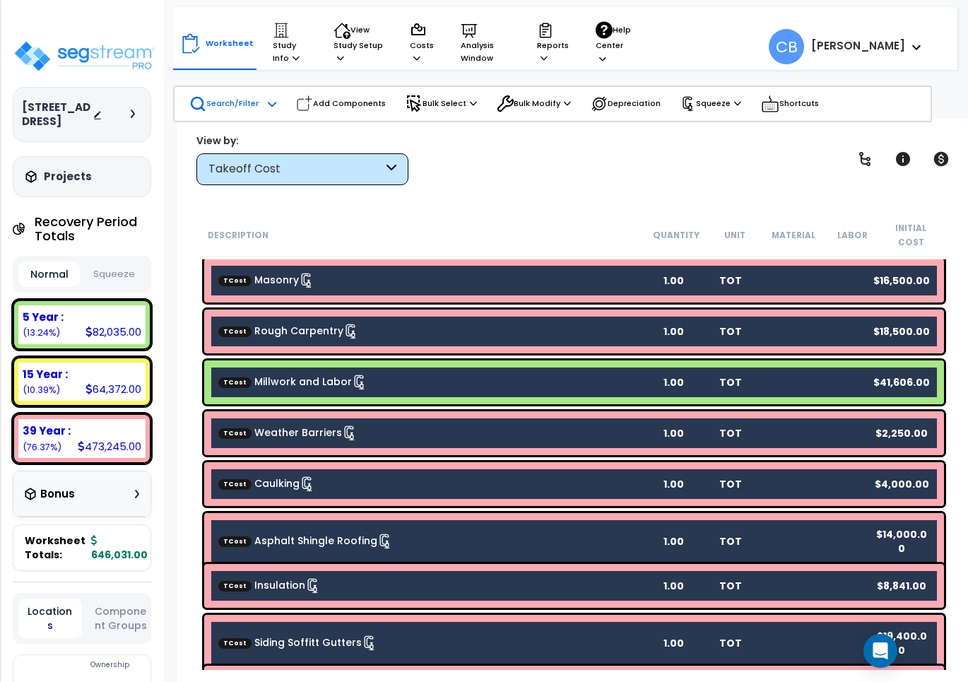
scroll to position [1454, 0]
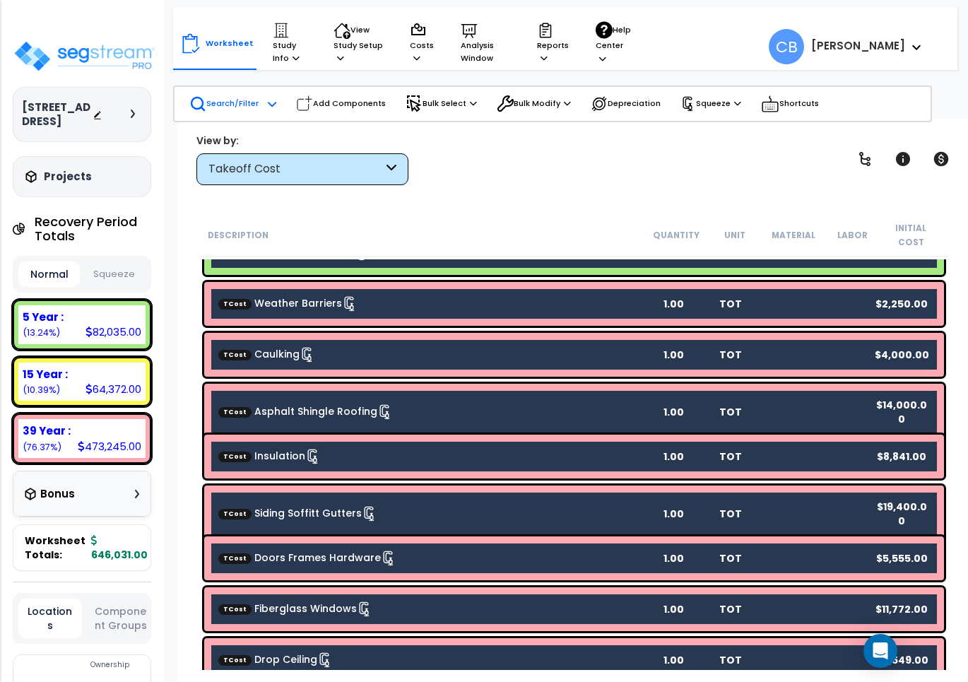
click at [471, 502] on div "TCost Siding Soffitt Gutters 1.00 TOT $19,400.00" at bounding box center [574, 513] width 740 height 57
click at [516, 502] on div "TCost Siding Soffitt Gutters 1.00 TOT $19,400.00" at bounding box center [574, 513] width 740 height 57
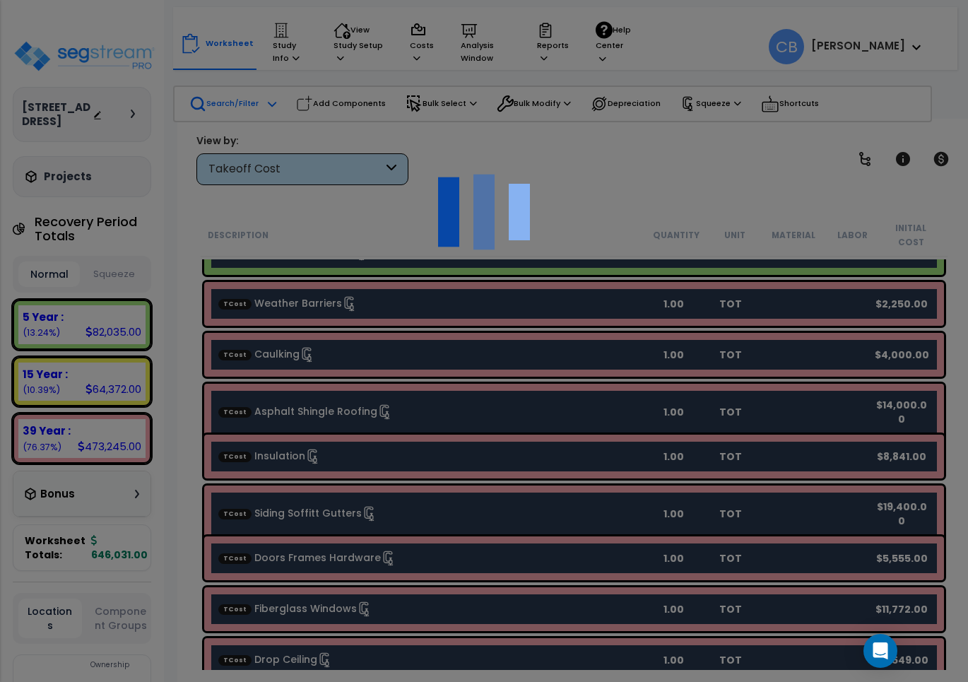
scroll to position [0, 0]
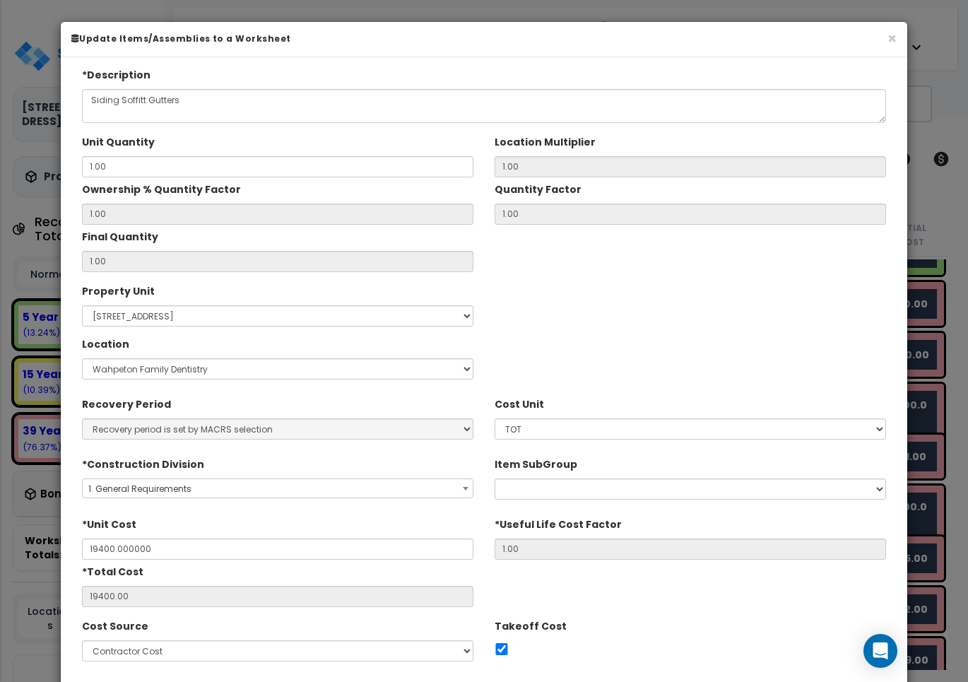
type input "$19,400.00"
click at [897, 33] on div "× Update Items/Assemblies to a Worksheet" at bounding box center [484, 39] width 846 height 35
click at [892, 33] on button "×" at bounding box center [891, 38] width 9 height 15
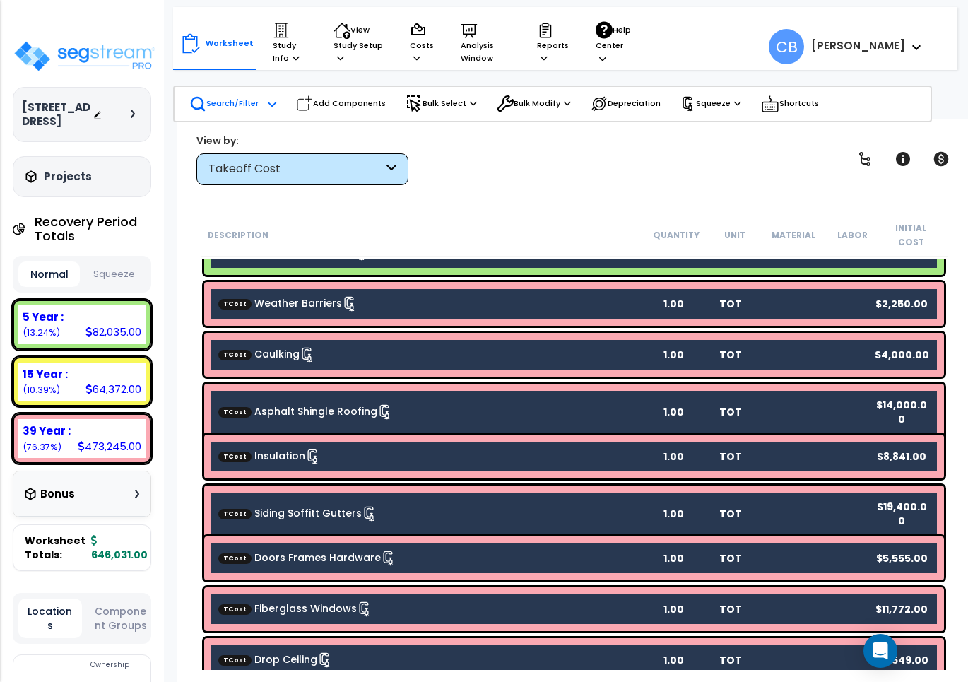
scroll to position [61, 0]
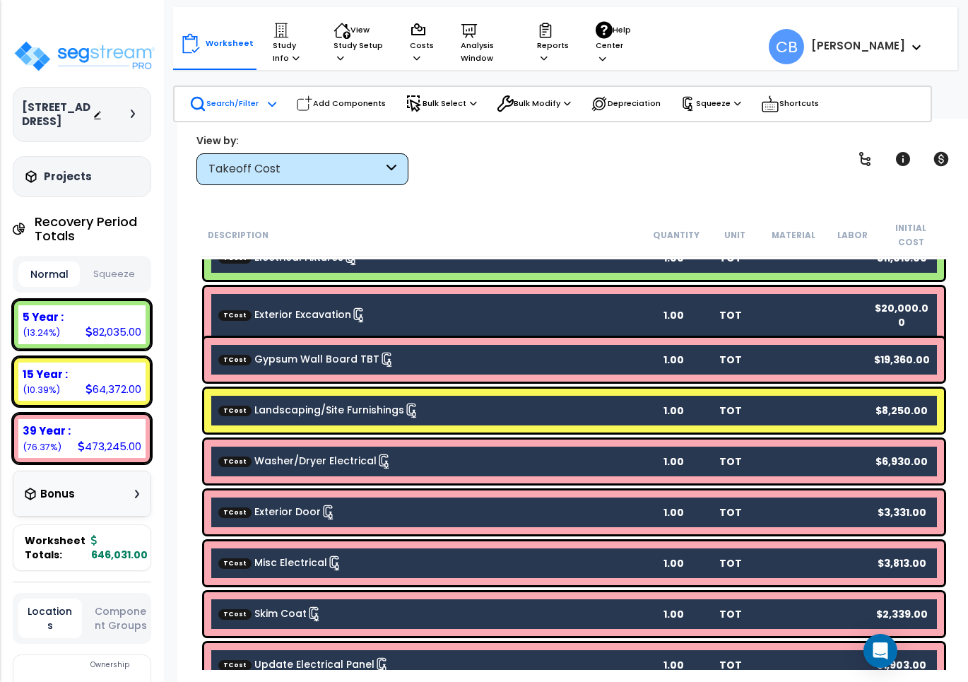
click at [553, 490] on div "TCost Exterior Door 1.00 TOT $3,331.00" at bounding box center [574, 512] width 740 height 44
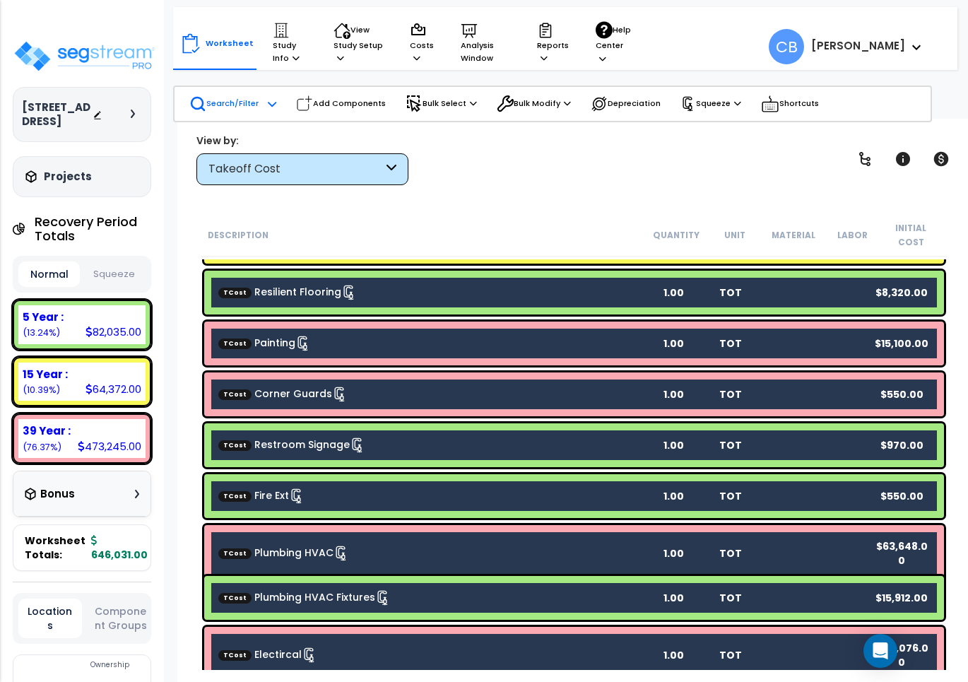
click at [553, 488] on b "TCost Fire Ext" at bounding box center [431, 496] width 427 height 16
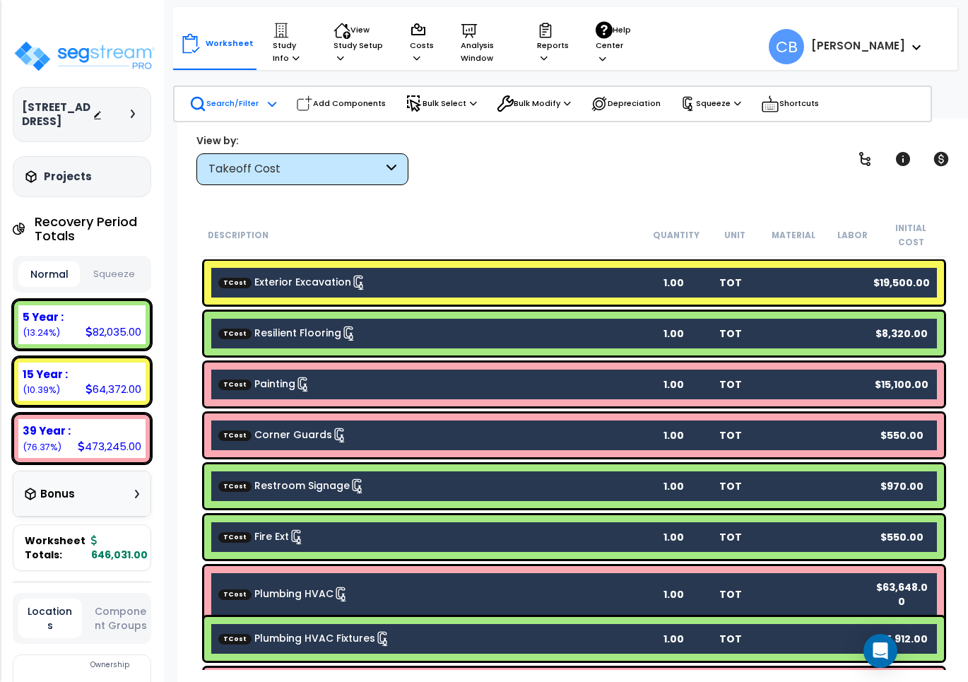
click at [553, 478] on b "TCost Restroom Signage" at bounding box center [431, 486] width 427 height 16
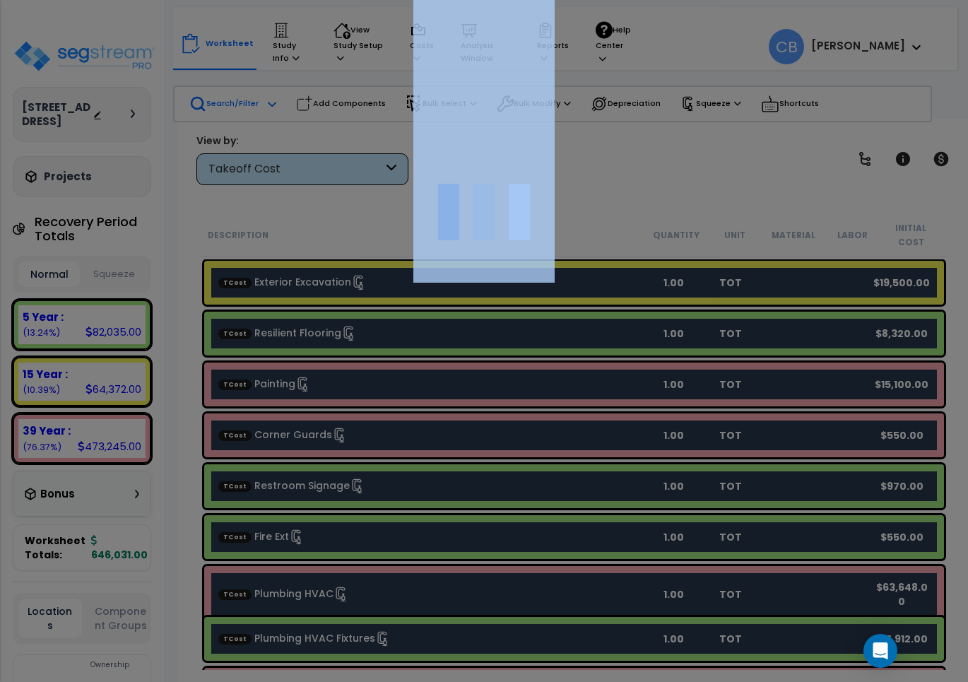
click at [553, 478] on div at bounding box center [484, 341] width 968 height 682
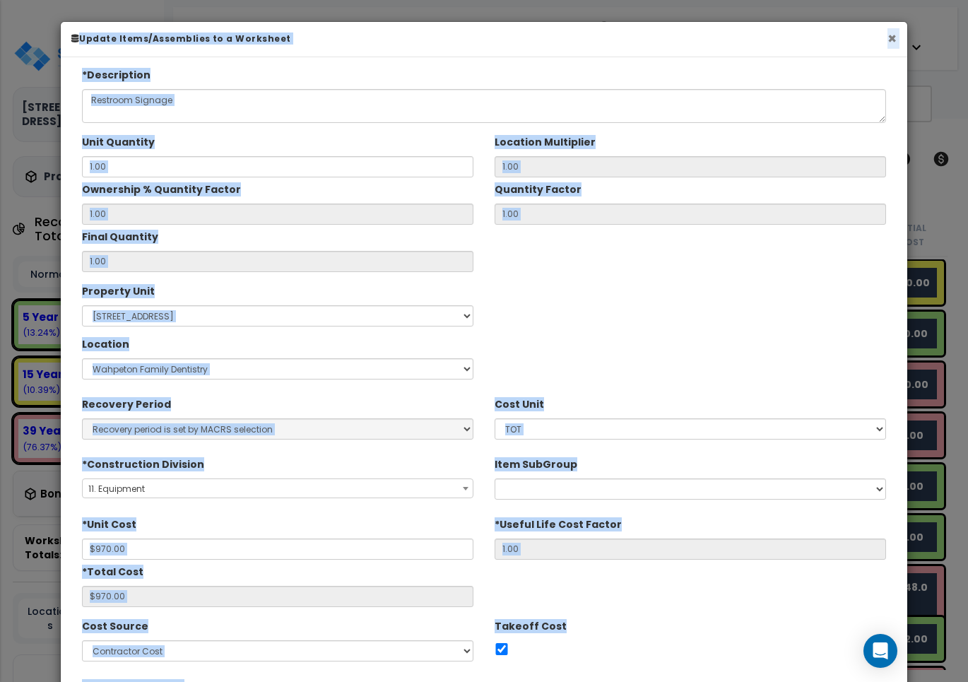
click at [889, 37] on button "×" at bounding box center [891, 38] width 9 height 15
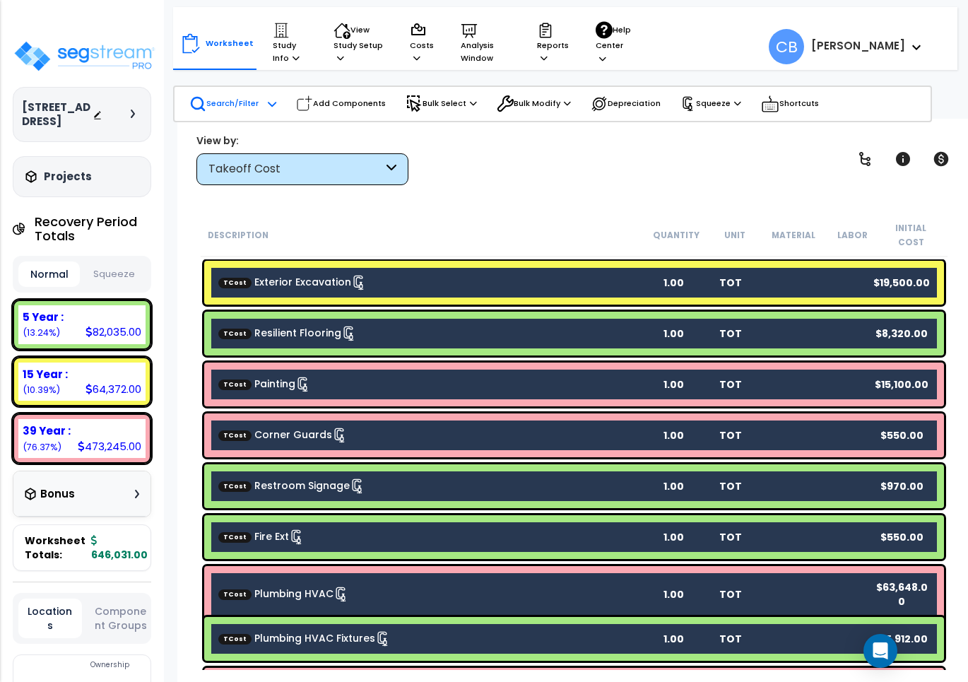
click at [512, 413] on div "TCost Corner Guards 1.00 TOT $550.00" at bounding box center [574, 435] width 740 height 44
click at [387, 478] on b "TCost Restroom Signage" at bounding box center [431, 486] width 427 height 16
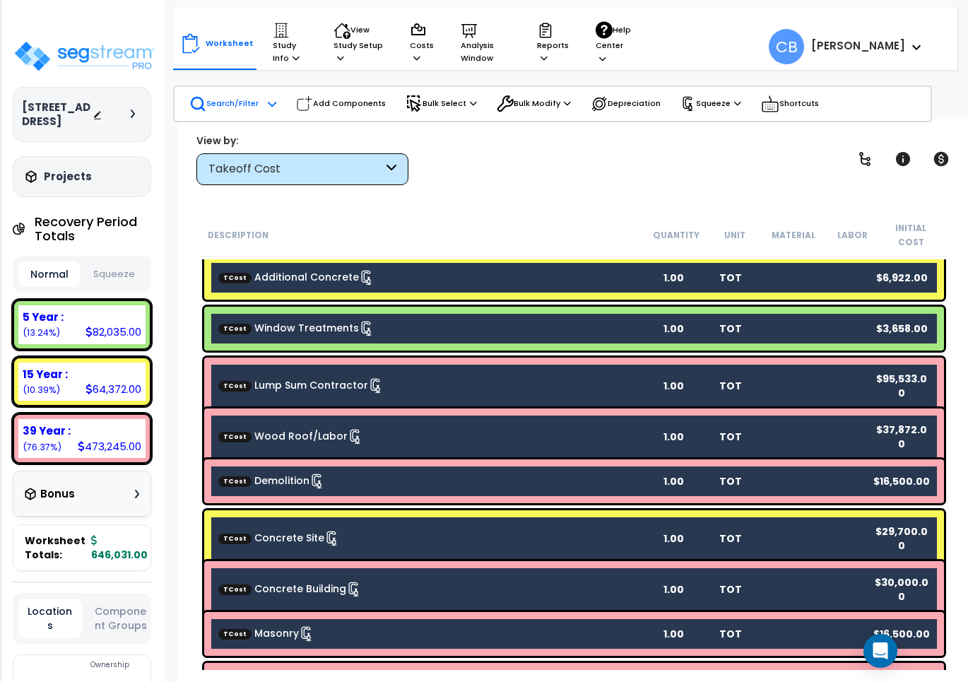
click at [514, 385] on div "TCost Lump Sum Contractor 1.00 TOT $95,533.00" at bounding box center [574, 386] width 740 height 57
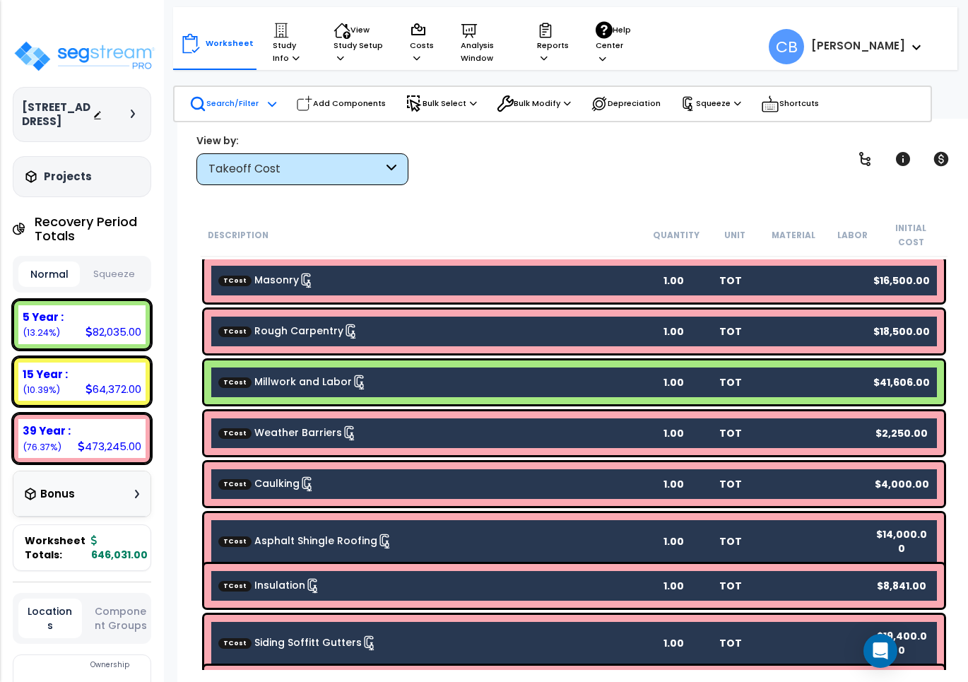
click at [304, 374] on link "TCost Millwork and Labor" at bounding box center [292, 382] width 149 height 16
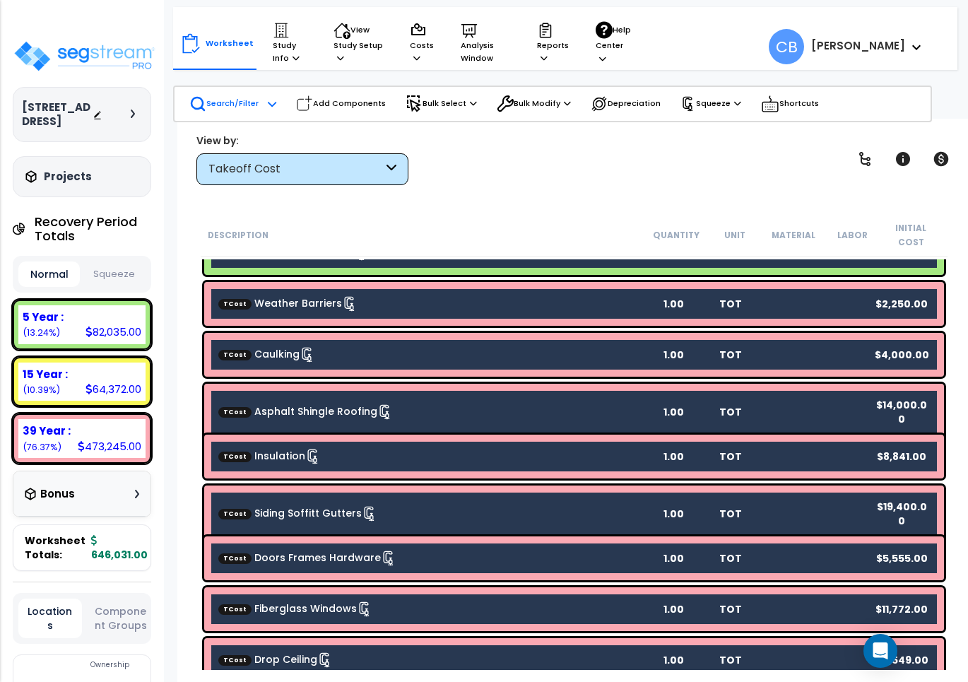
drag, startPoint x: 314, startPoint y: 374, endPoint x: 389, endPoint y: 376, distance: 74.9
click at [315, 384] on div "TCost Asphalt Shingle Roofing 1.00 TOT $14,000.00" at bounding box center [574, 412] width 740 height 57
click at [567, 405] on div "TCost Asphalt Shingle Roofing 1.00 TOT $14,000.00" at bounding box center [574, 412] width 740 height 57
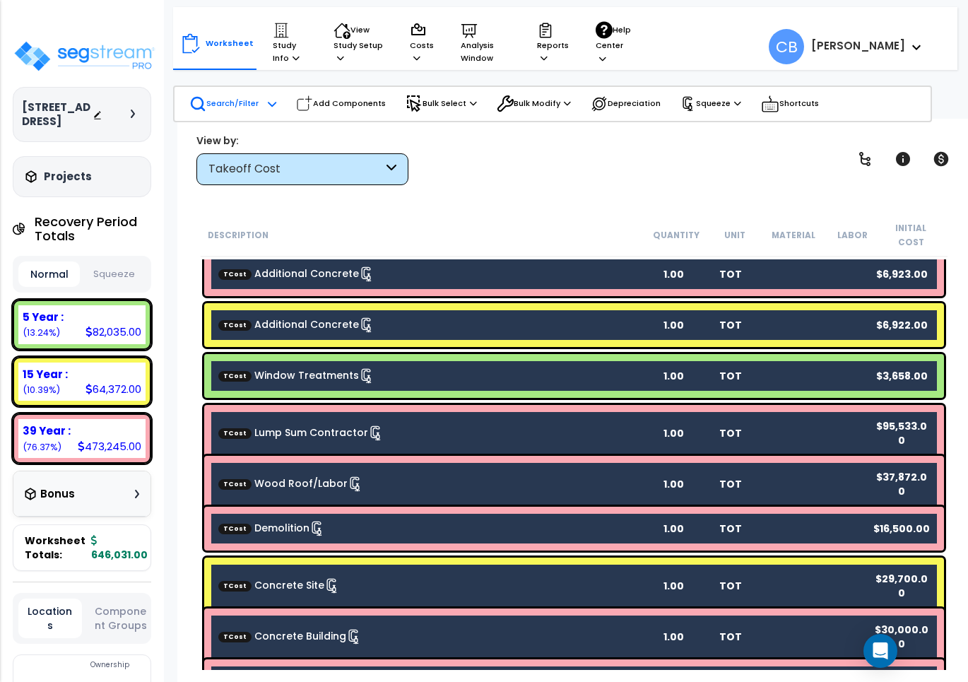
click at [302, 425] on link "TCost Lump Sum Contractor" at bounding box center [300, 433] width 165 height 16
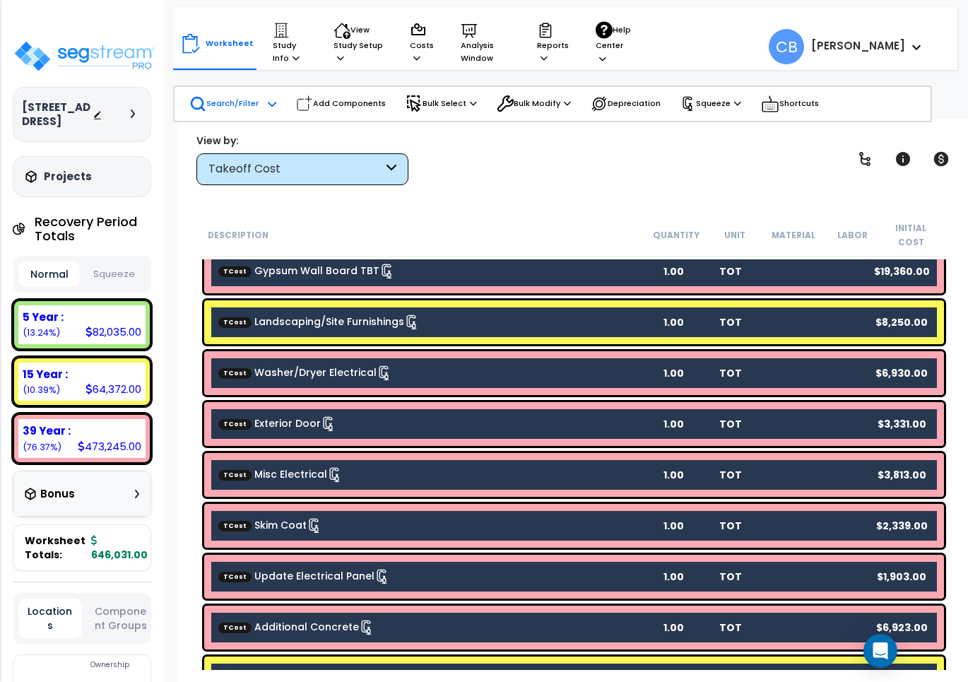
drag, startPoint x: 440, startPoint y: 446, endPoint x: 475, endPoint y: 451, distance: 35.0
click at [446, 453] on div "TCost Misc Electrical 1.00 TOT $3,813.00" at bounding box center [574, 475] width 740 height 44
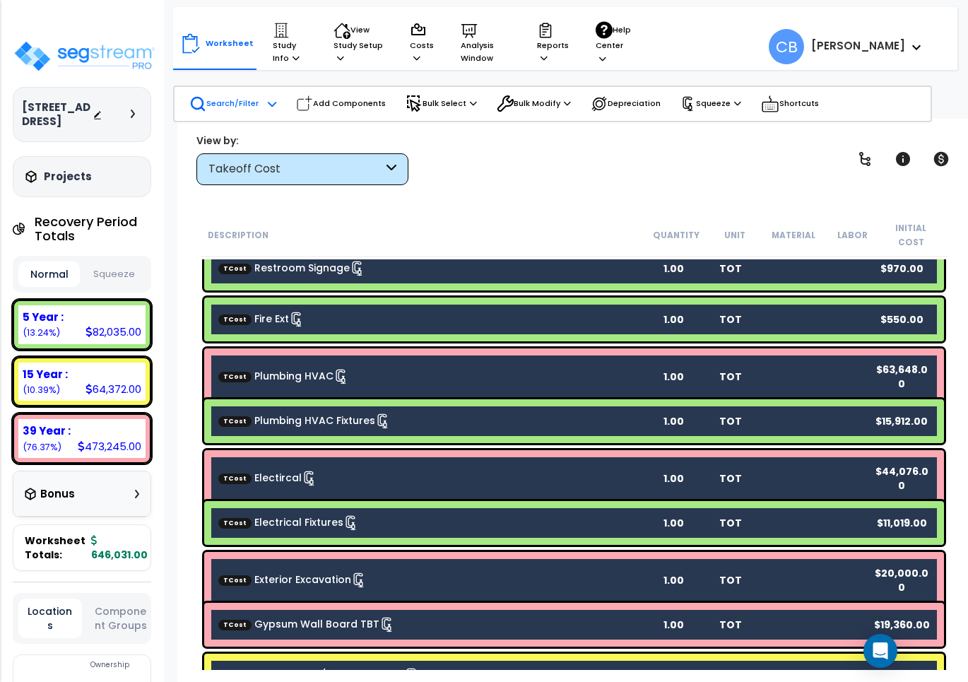
click at [643, 501] on div "TCost Electrical Fixtures 1.00 TOT $11,019.00" at bounding box center [574, 523] width 740 height 44
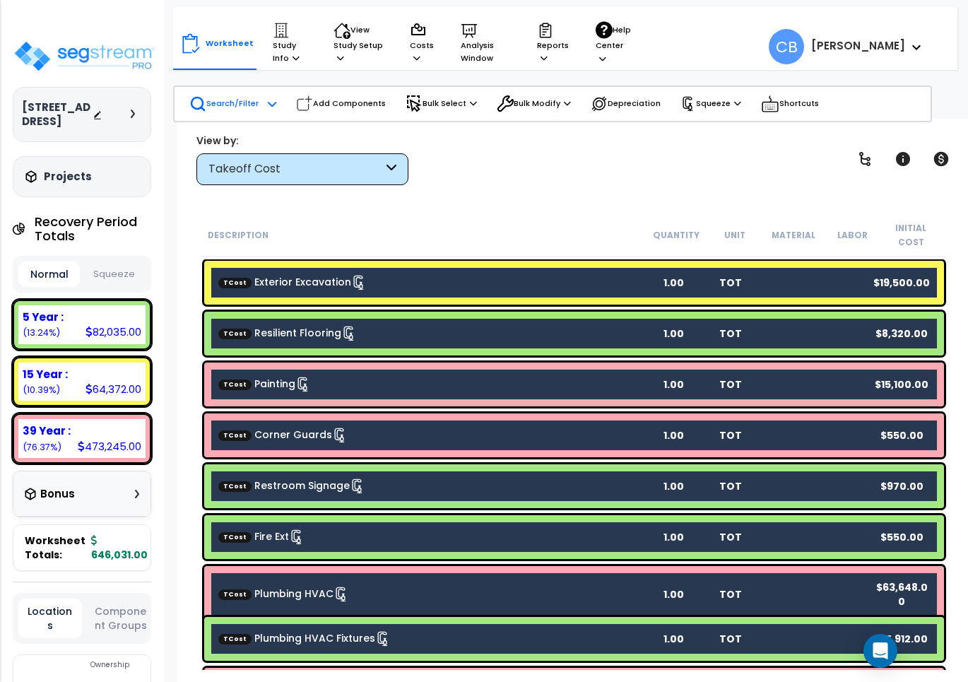
drag, startPoint x: 302, startPoint y: 439, endPoint x: 548, endPoint y: 484, distance: 250.6
click at [308, 439] on div "TCost Corner Guards 1.00 TOT $550.00" at bounding box center [574, 435] width 740 height 44
click at [562, 486] on div "TCost Restroom Signage 1.00 TOT $970.00" at bounding box center [574, 486] width 740 height 44
click at [331, 464] on div "TCost Restroom Signage 1.00 TOT $970.00" at bounding box center [574, 486] width 740 height 44
click at [549, 478] on b "TCost Restroom Signage" at bounding box center [431, 486] width 427 height 16
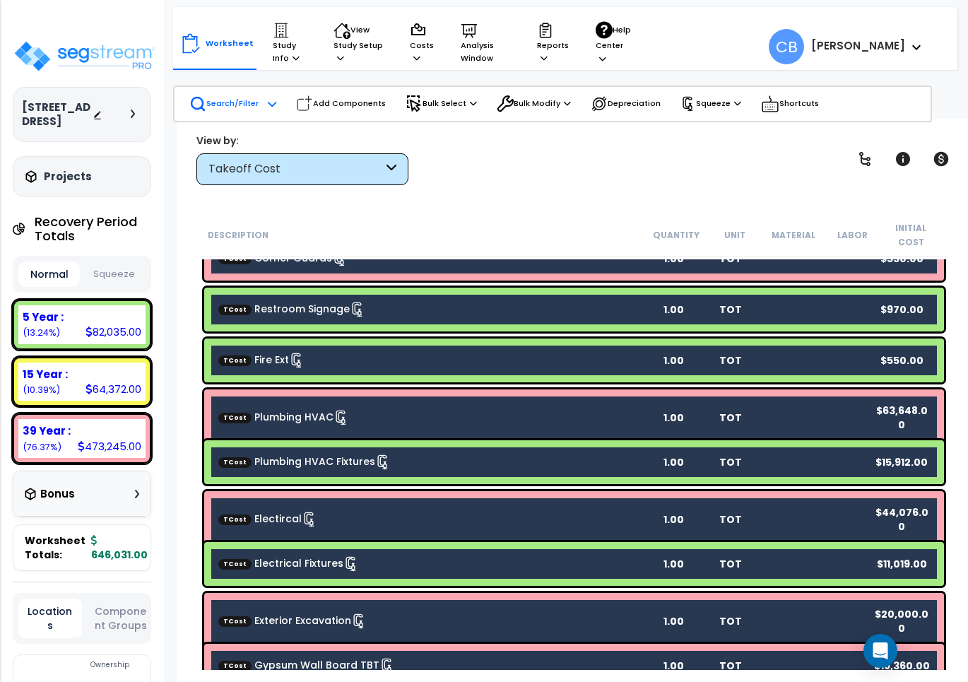
click at [387, 338] on div "TCost Fire Ext 1.00 TOT $550.00" at bounding box center [574, 360] width 740 height 44
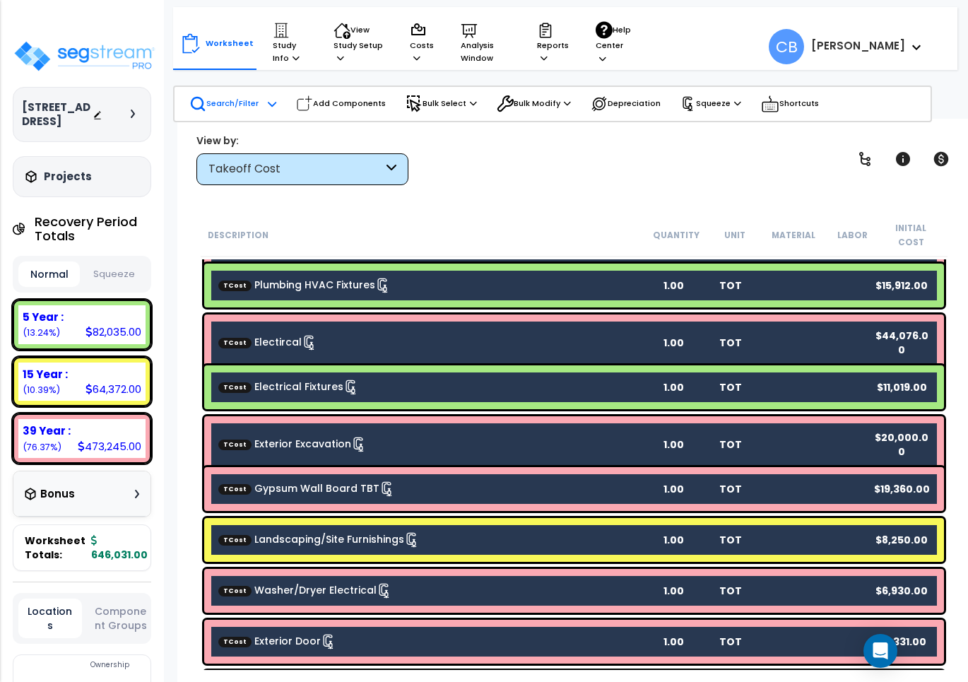
click at [615, 379] on b "TCost Electrical Fixtures" at bounding box center [431, 387] width 427 height 16
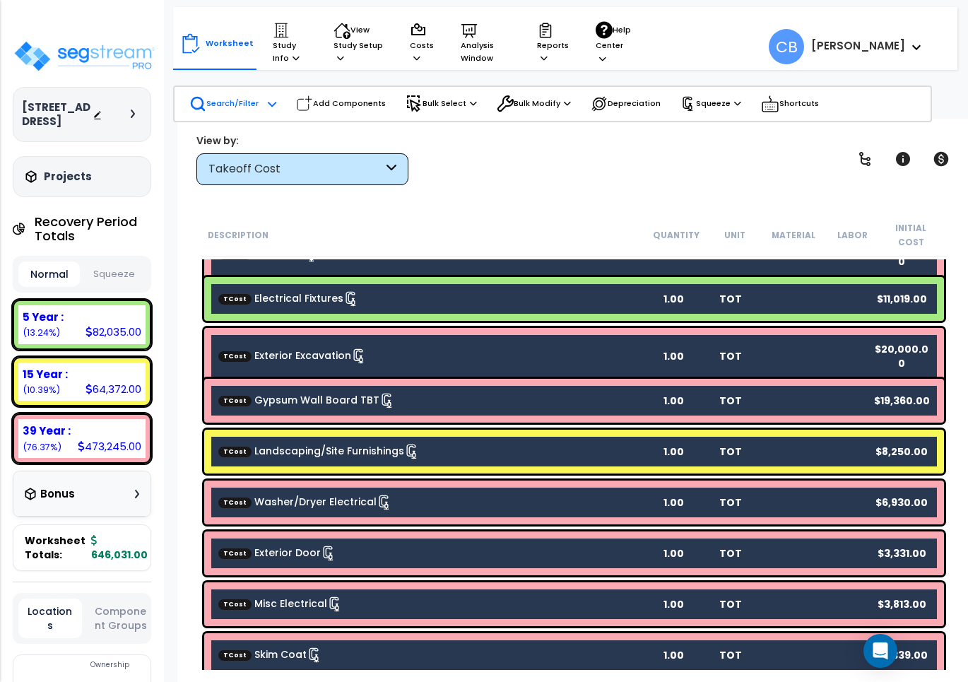
scroll to position [61, 0]
drag, startPoint x: 379, startPoint y: 385, endPoint x: 521, endPoint y: 386, distance: 142.0
click at [380, 393] on icon at bounding box center [387, 401] width 16 height 16
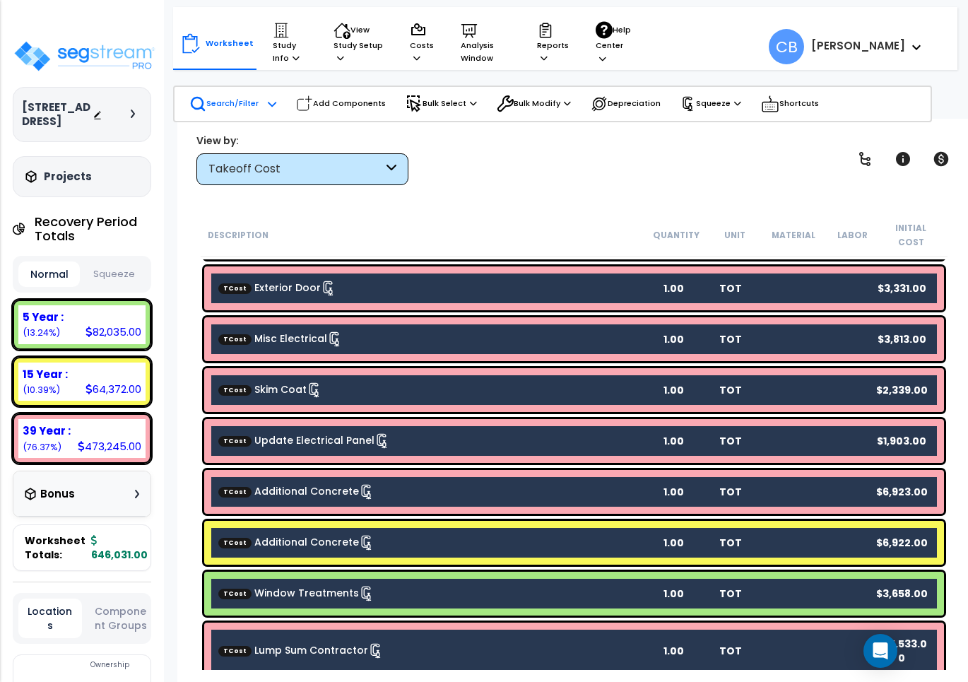
click at [658, 386] on div "TCost Skim Coat 1.00 TOT $2,339.00" at bounding box center [574, 390] width 740 height 44
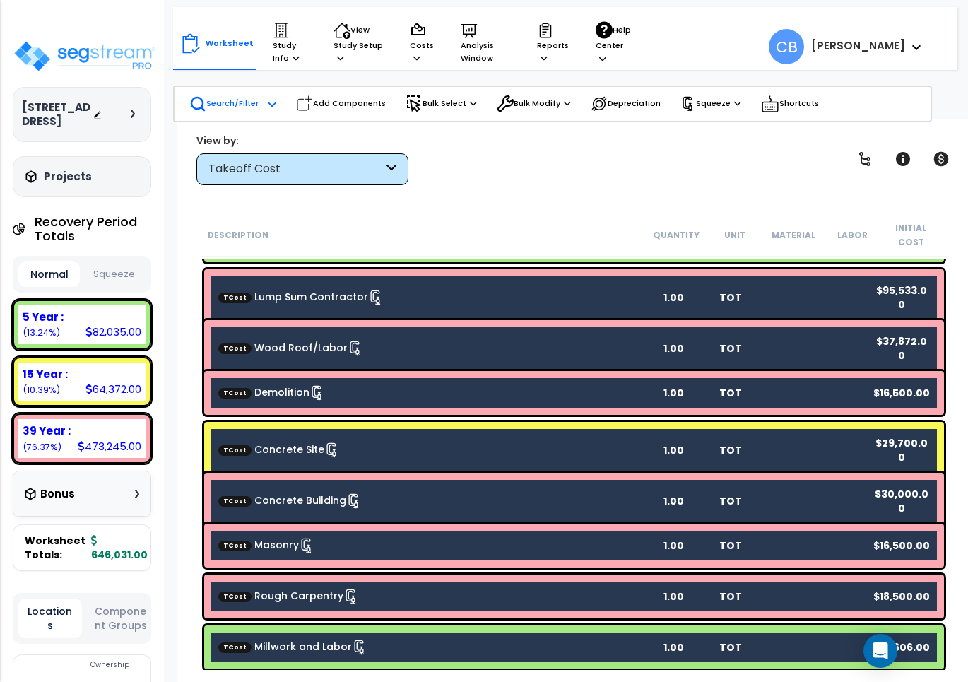
scroll to position [1325, 0]
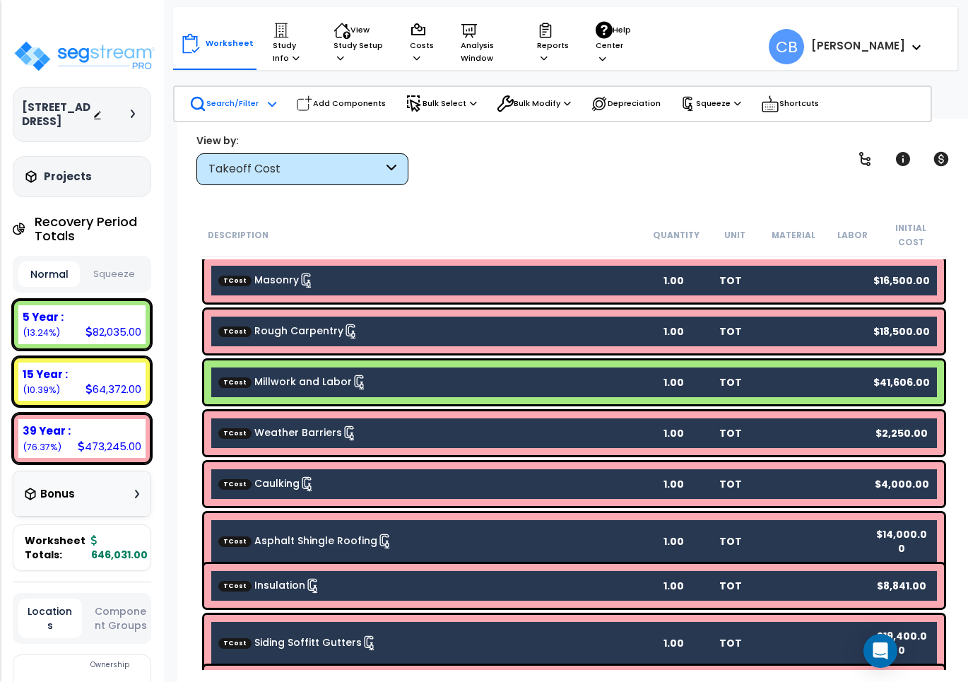
click at [438, 411] on div "TCost Weather Barriers 1.00 TOT $2,250.00" at bounding box center [574, 433] width 740 height 44
click at [439, 362] on div "TCost Millwork and Labor 1.00 TOT $41,606.00" at bounding box center [574, 382] width 740 height 44
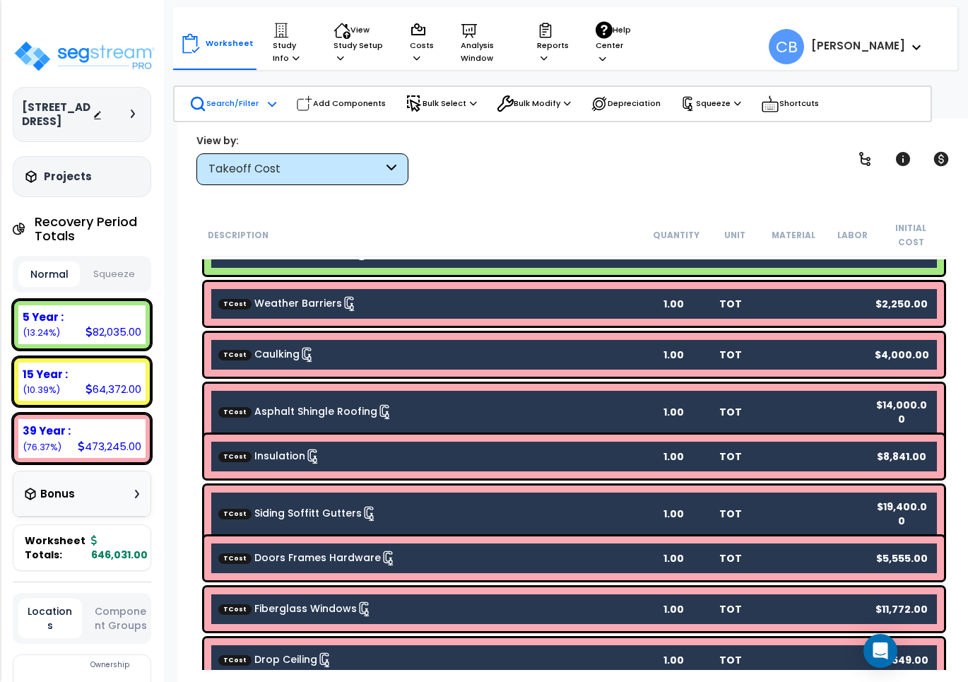
click at [442, 384] on div "TCost Asphalt Shingle Roofing 1.00 TOT $14,000.00" at bounding box center [574, 412] width 740 height 57
click at [702, 485] on div "TCost Siding Soffitt Gutters 1.00 TOT $19,400.00" at bounding box center [574, 513] width 740 height 57
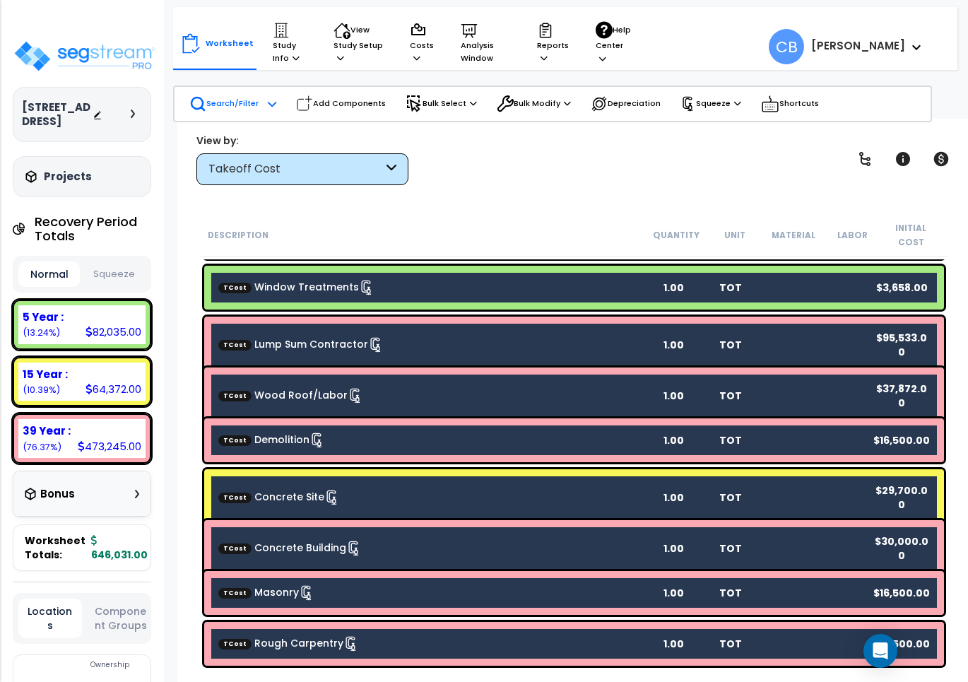
scroll to position [924, 0]
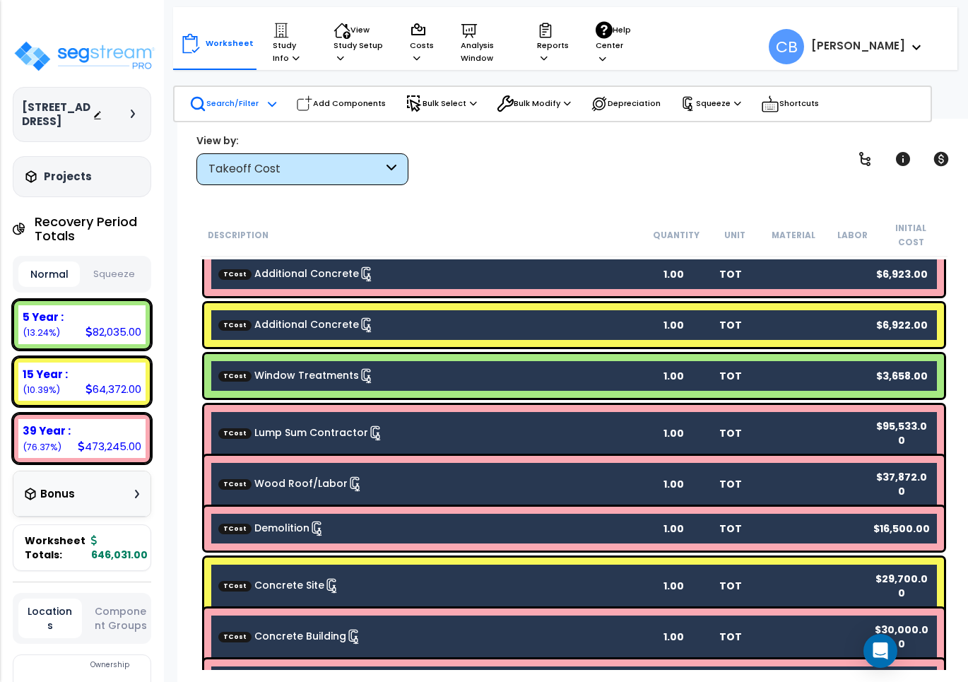
click at [495, 507] on div "TCost Demolition 1.00 TOT $16,500.00" at bounding box center [574, 529] width 740 height 44
click at [382, 425] on b "TCost Lump Sum Contractor" at bounding box center [431, 433] width 427 height 16
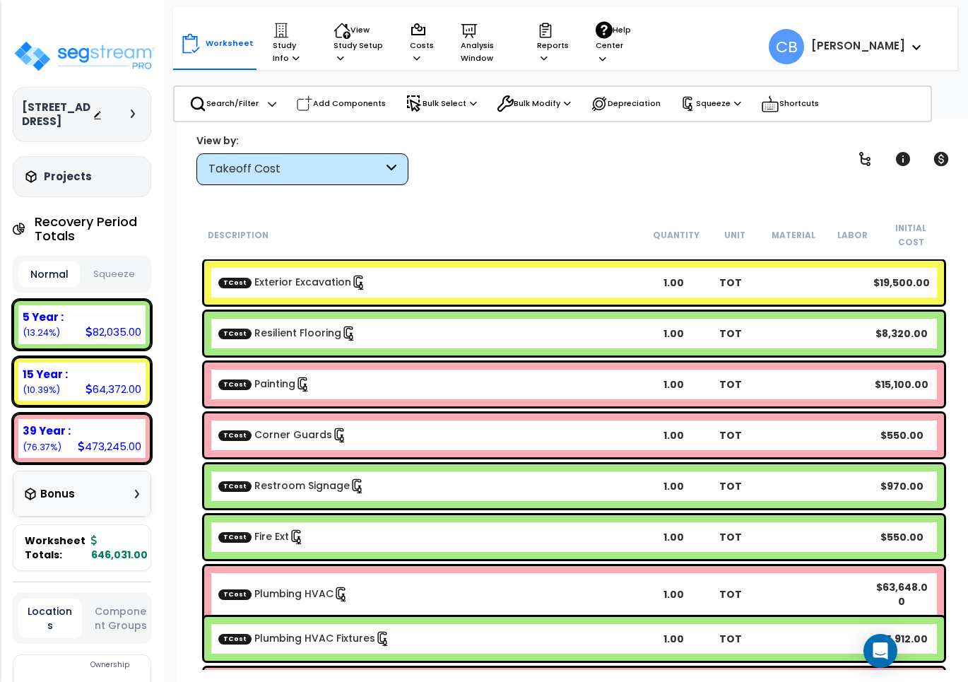
click at [334, 394] on div "TCost Painting 1.00 TOT $15,100.00" at bounding box center [574, 384] width 747 height 51
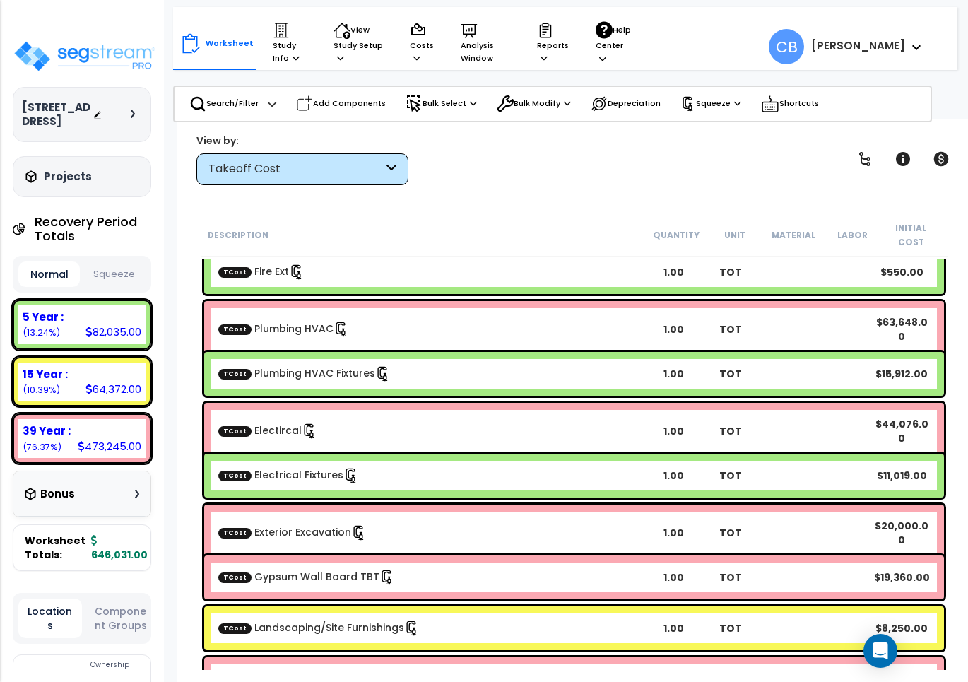
click at [334, 403] on div "TCost Electircal 1.00 TOT $44,076.00" at bounding box center [574, 431] width 740 height 57
click at [0, 0] on div at bounding box center [0, 0] width 0 height 0
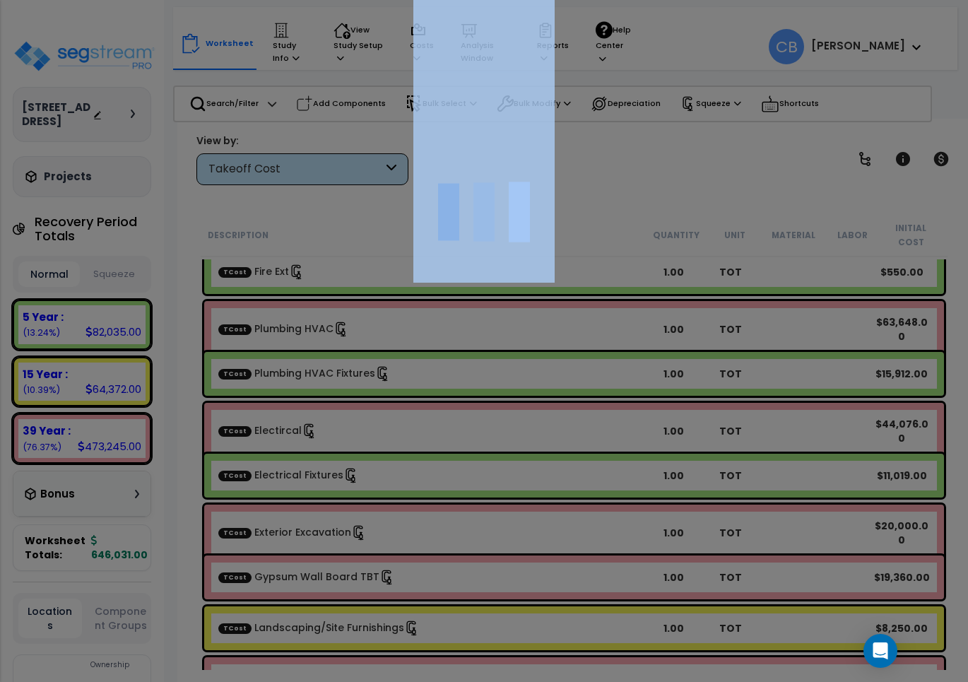
scroll to position [0, 0]
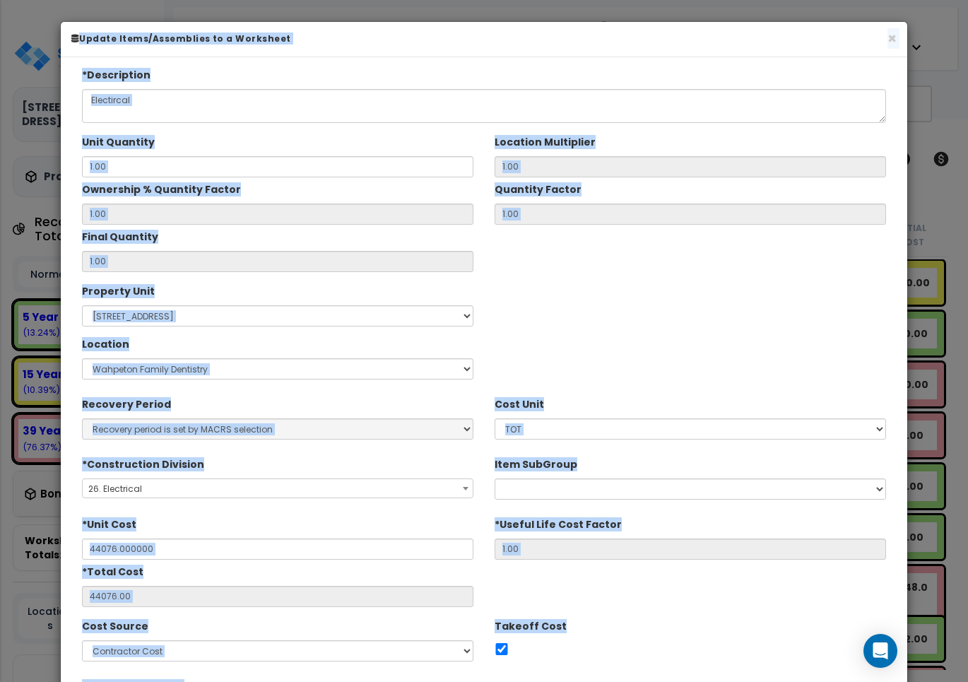
type input "$44,076.00"
click at [891, 37] on button "×" at bounding box center [891, 38] width 9 height 15
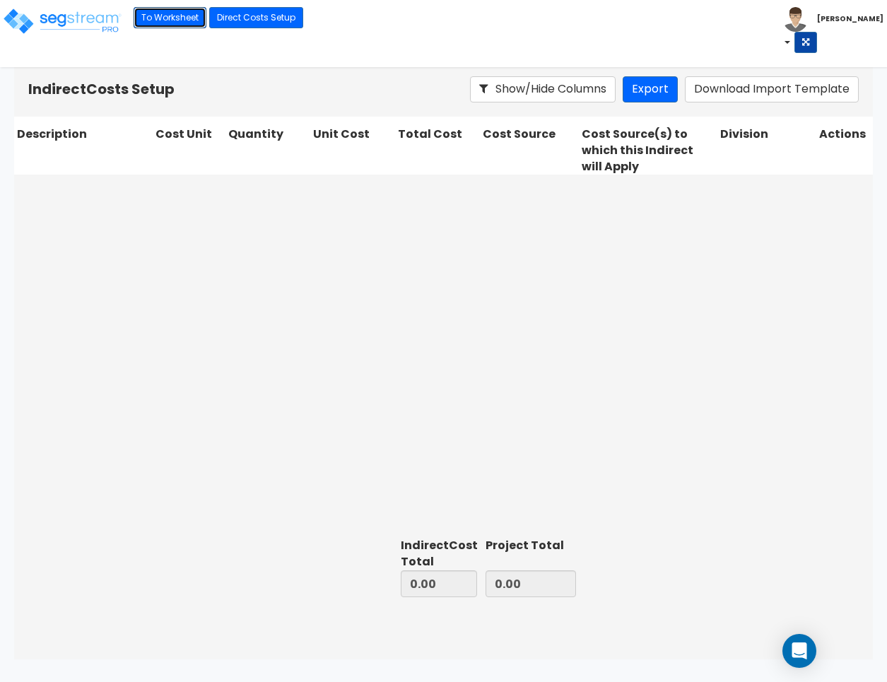
click at [182, 16] on link "To Worksheet" at bounding box center [170, 17] width 73 height 21
